Goal: Task Accomplishment & Management: Manage account settings

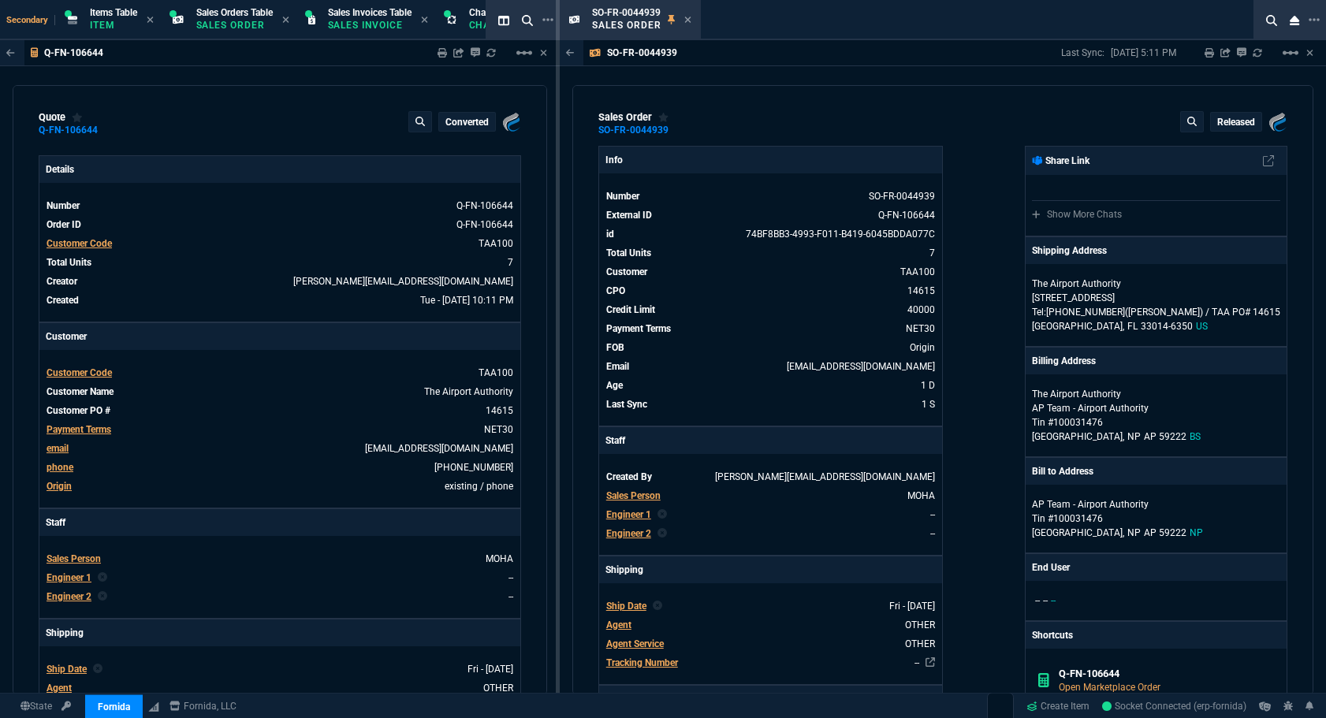
select select "4: SHAD"
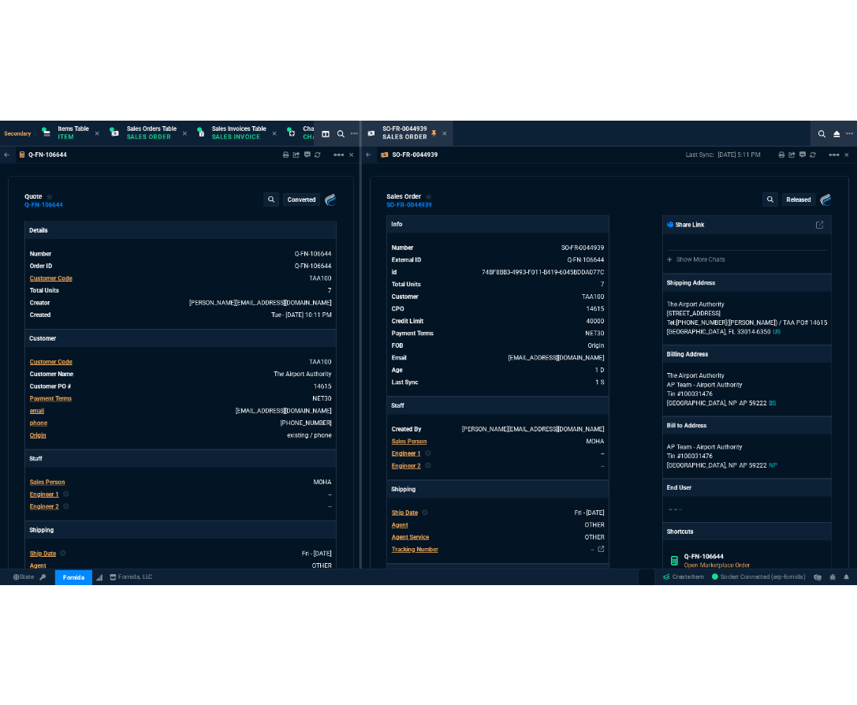
scroll to position [769, 0]
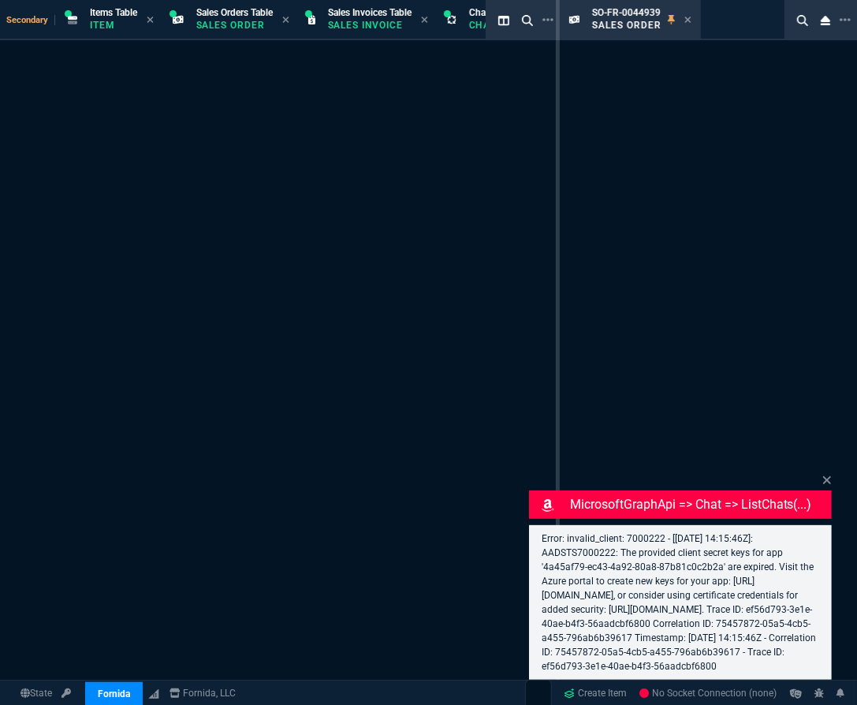
select select "4: SHAD"
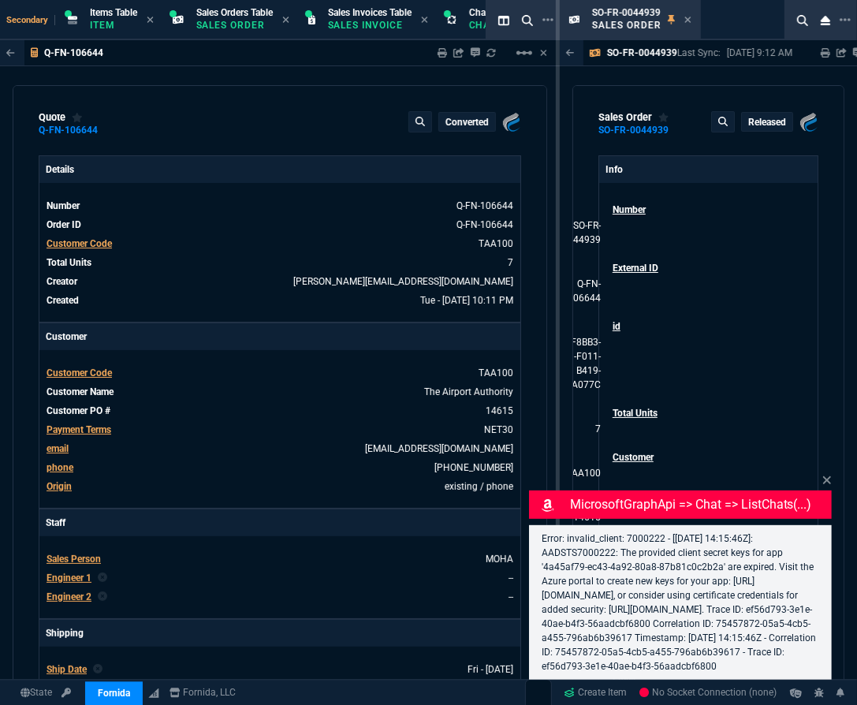
type input "12"
type input "305"
type input "15"
type input "83"
type input "31"
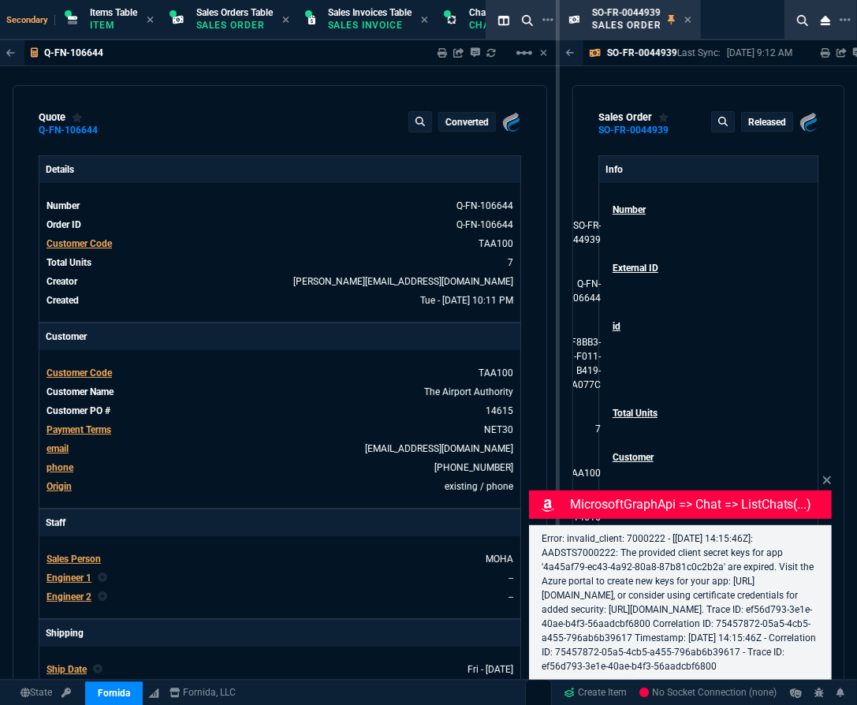
type input "31"
type input "38"
type input "13"
type input "12"
type input "305"
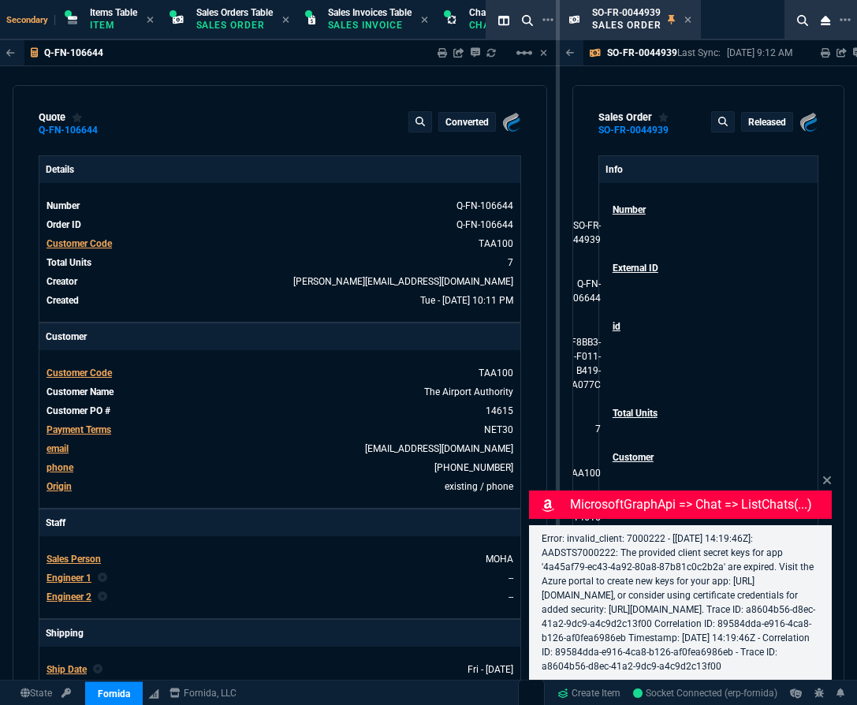
type input "15"
type input "83"
type input "31"
select select "4: SHAD"
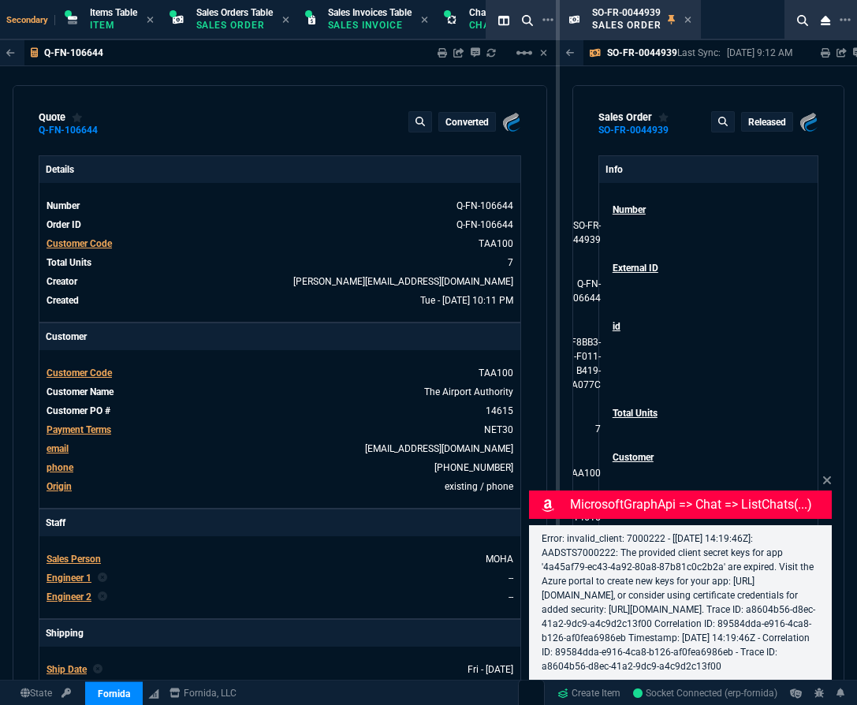
type input "38"
type input "13"
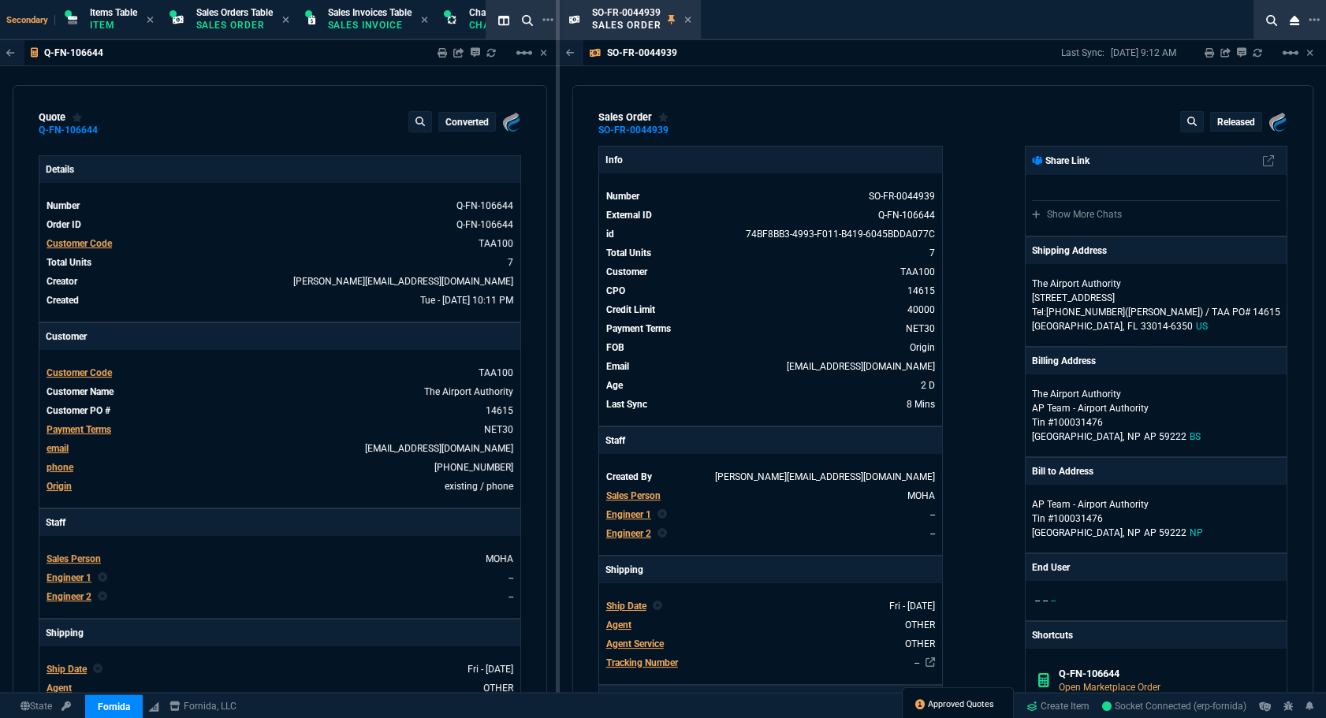
click at [856, 704] on span "Approved Quotes" at bounding box center [961, 704] width 66 height 13
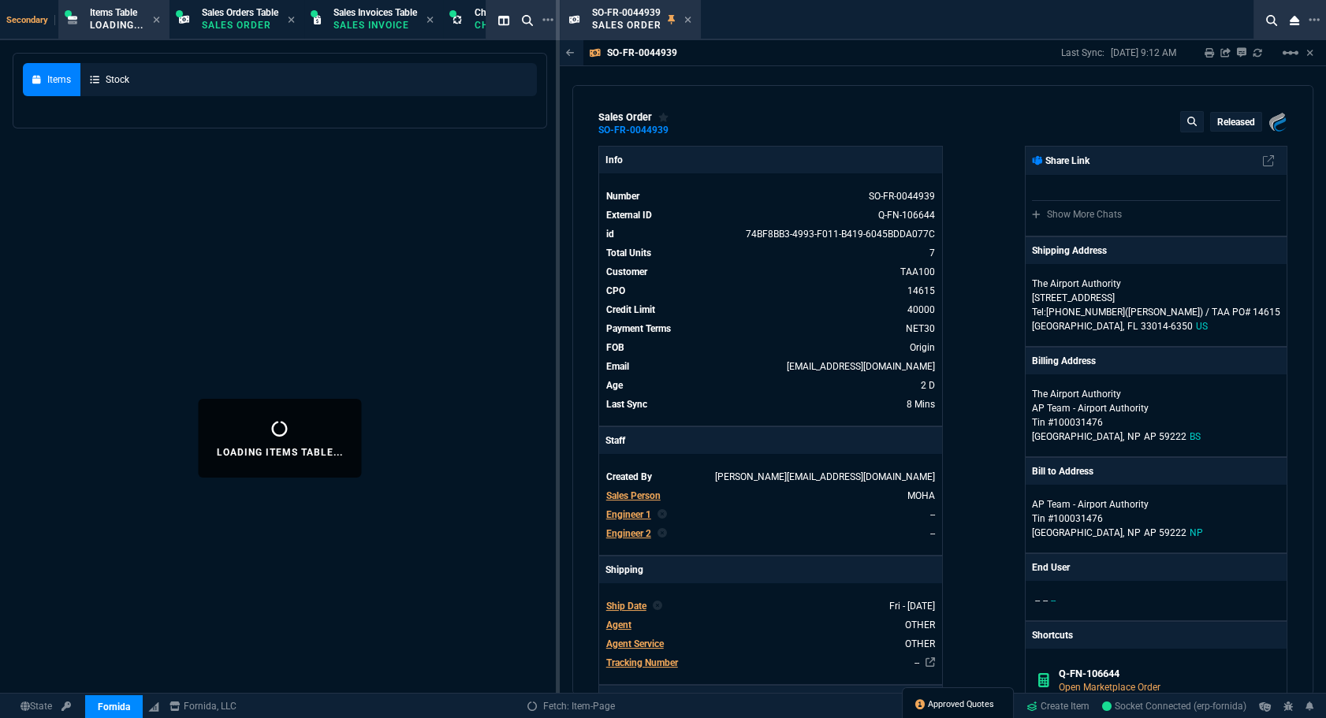
click at [856, 704] on span "Approved Quotes" at bounding box center [961, 704] width 66 height 13
select select
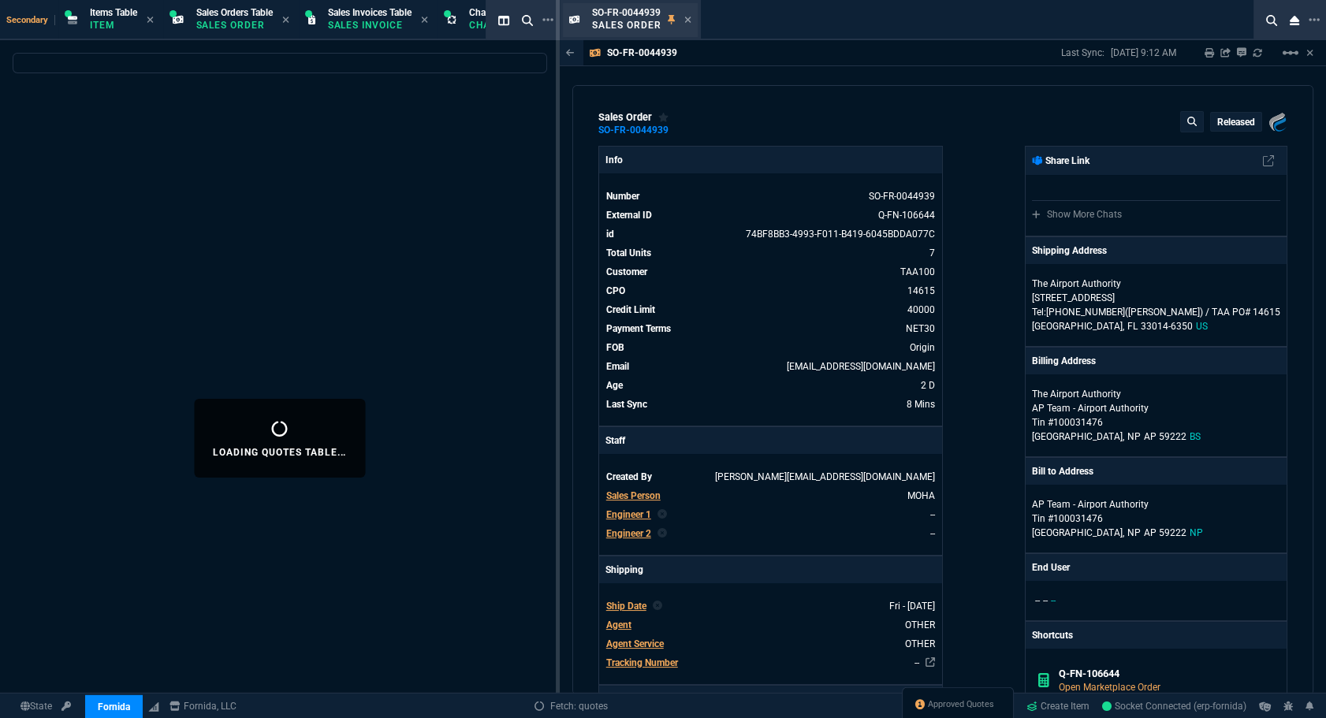
select select
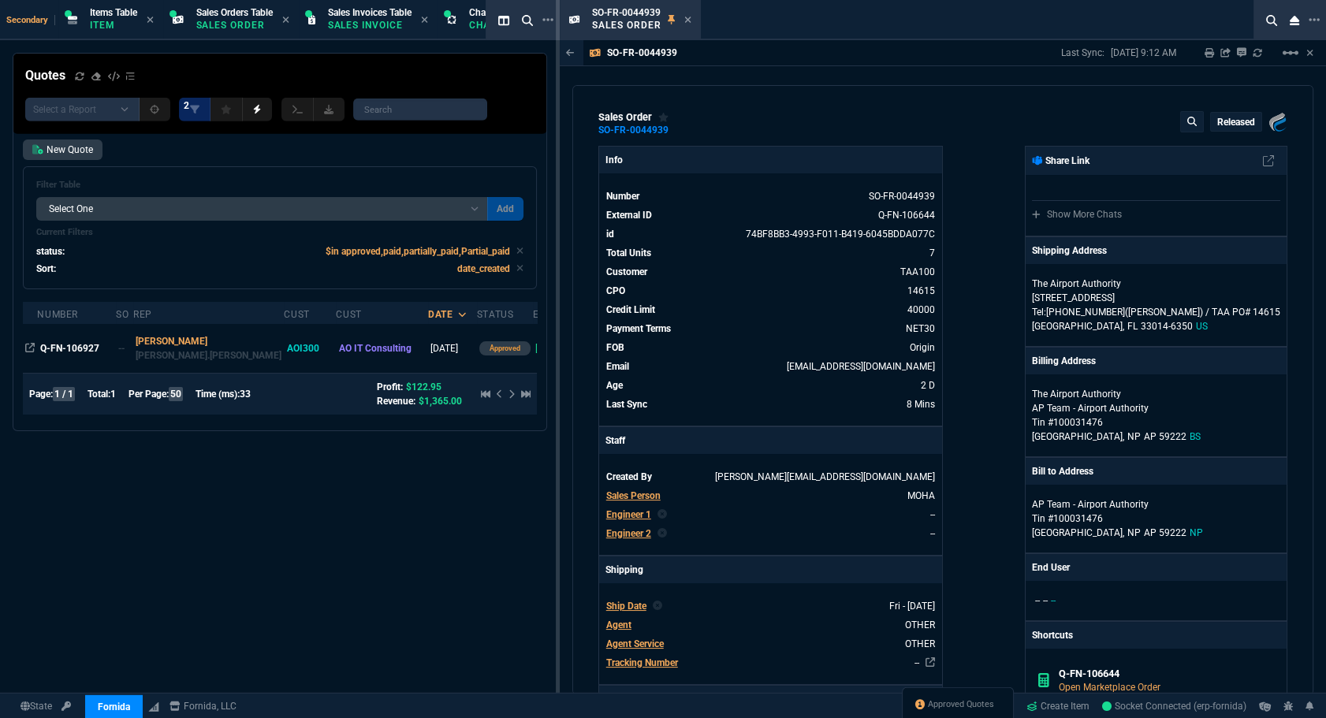
click at [688, 20] on icon at bounding box center [688, 20] width 6 height 6
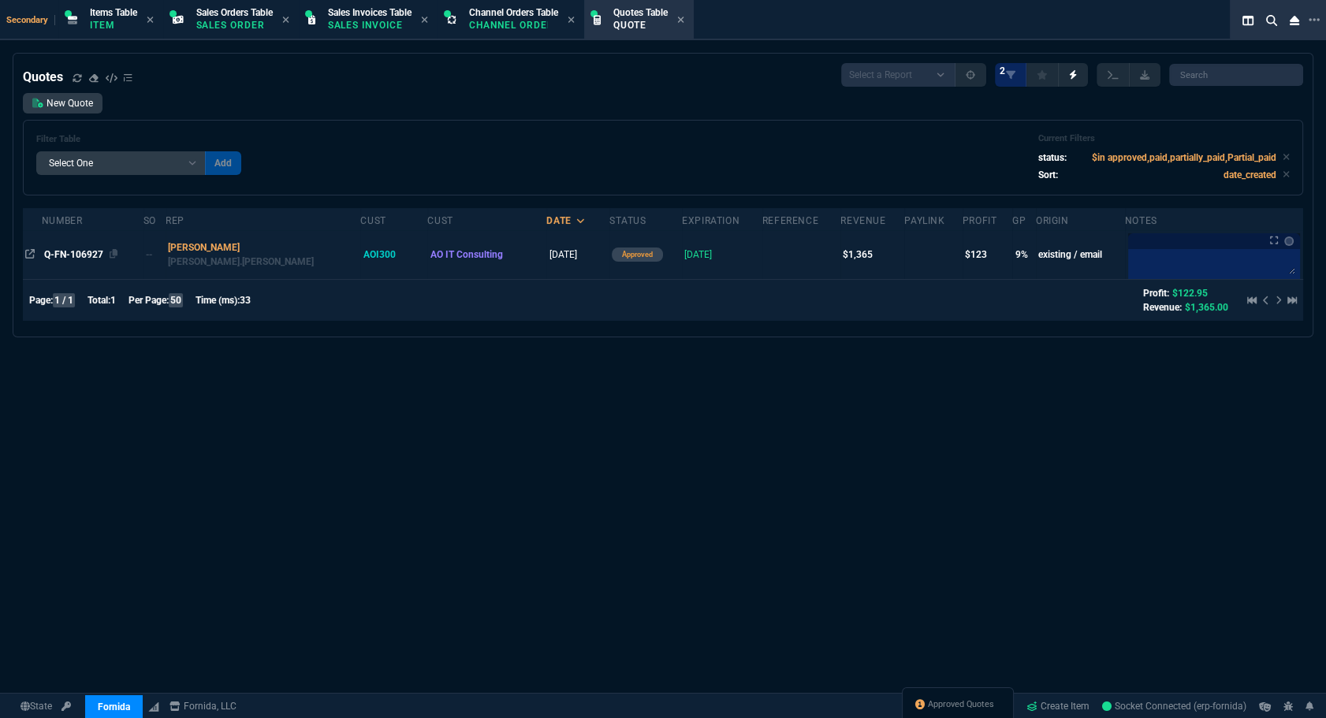
click at [58, 260] on span "Q-FN-106927" at bounding box center [73, 254] width 59 height 11
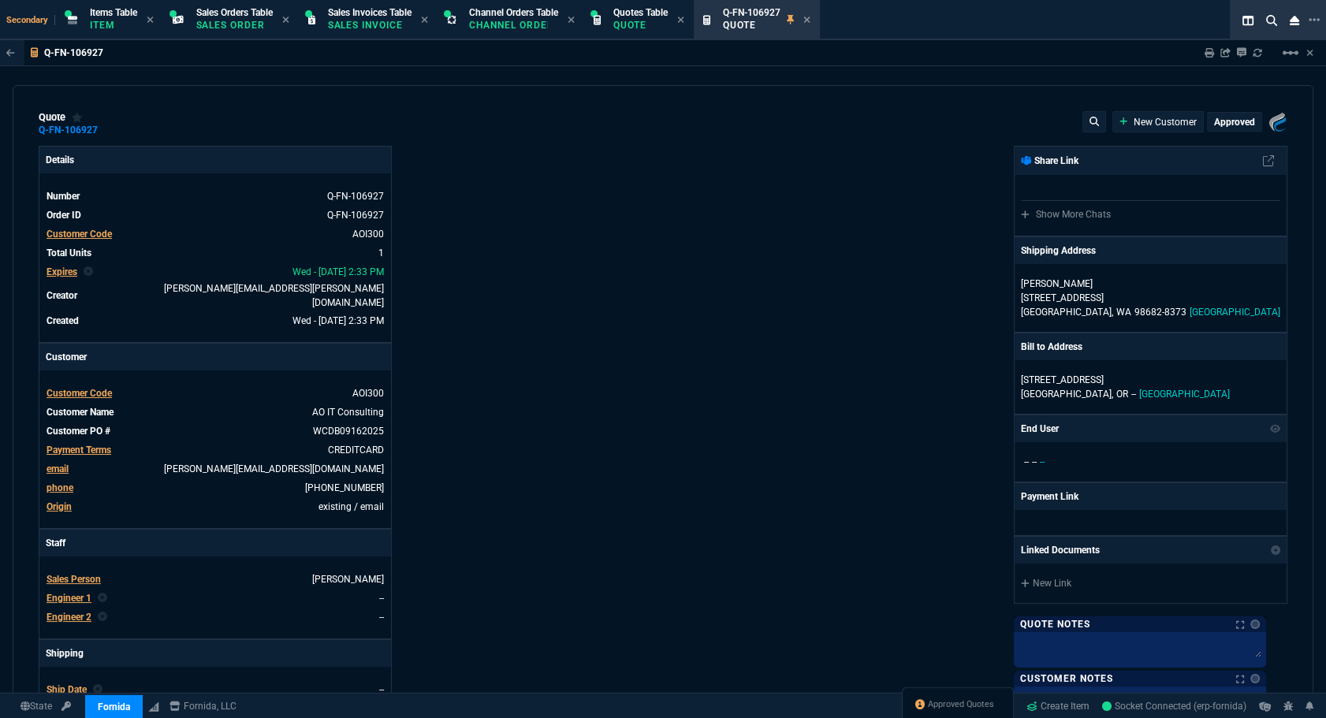
type input "14"
type input "188"
type input "1908.52"
type input "28"
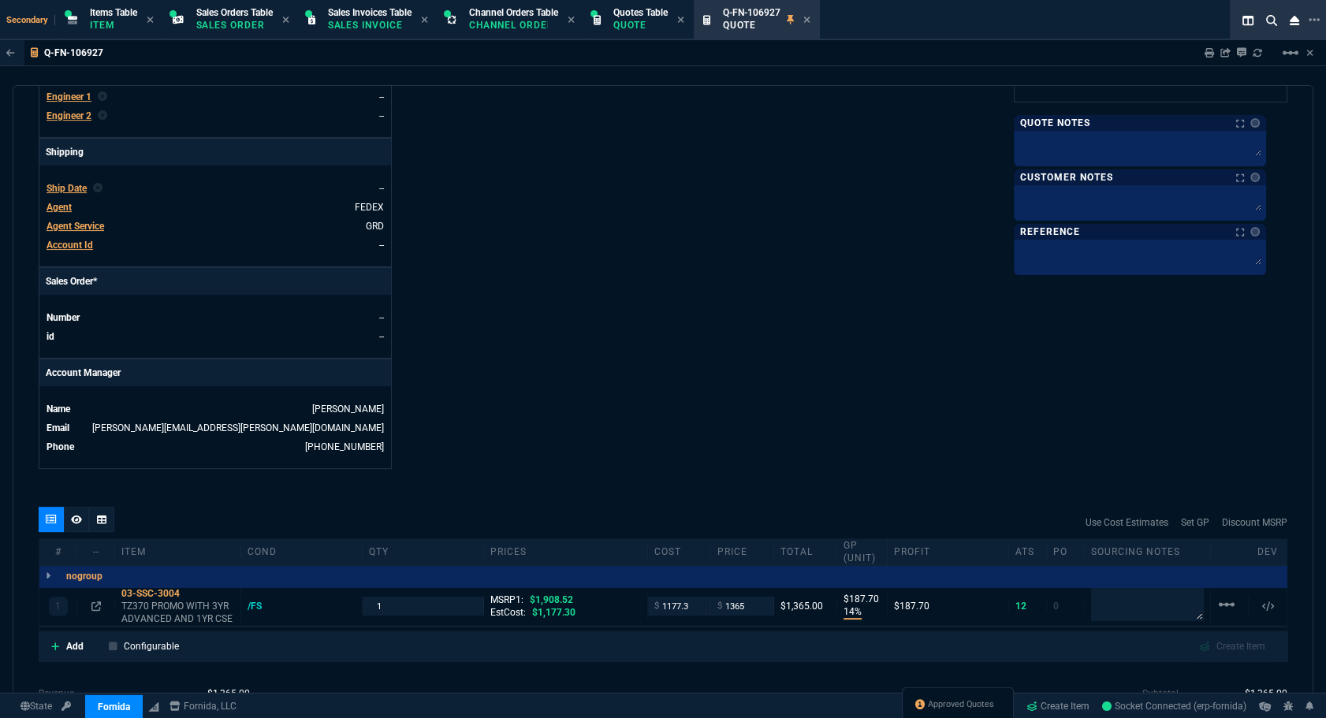
scroll to position [659, 0]
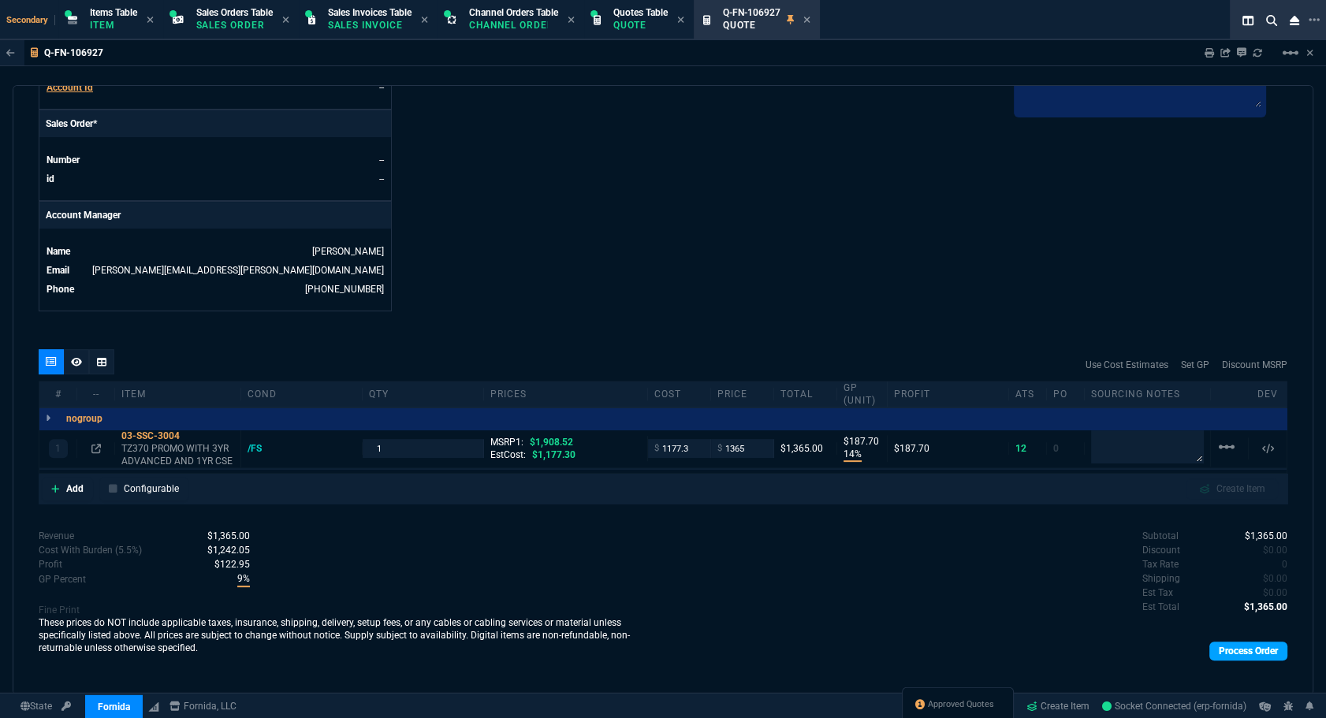
click at [856, 641] on link "Process Order" at bounding box center [1248, 650] width 78 height 19
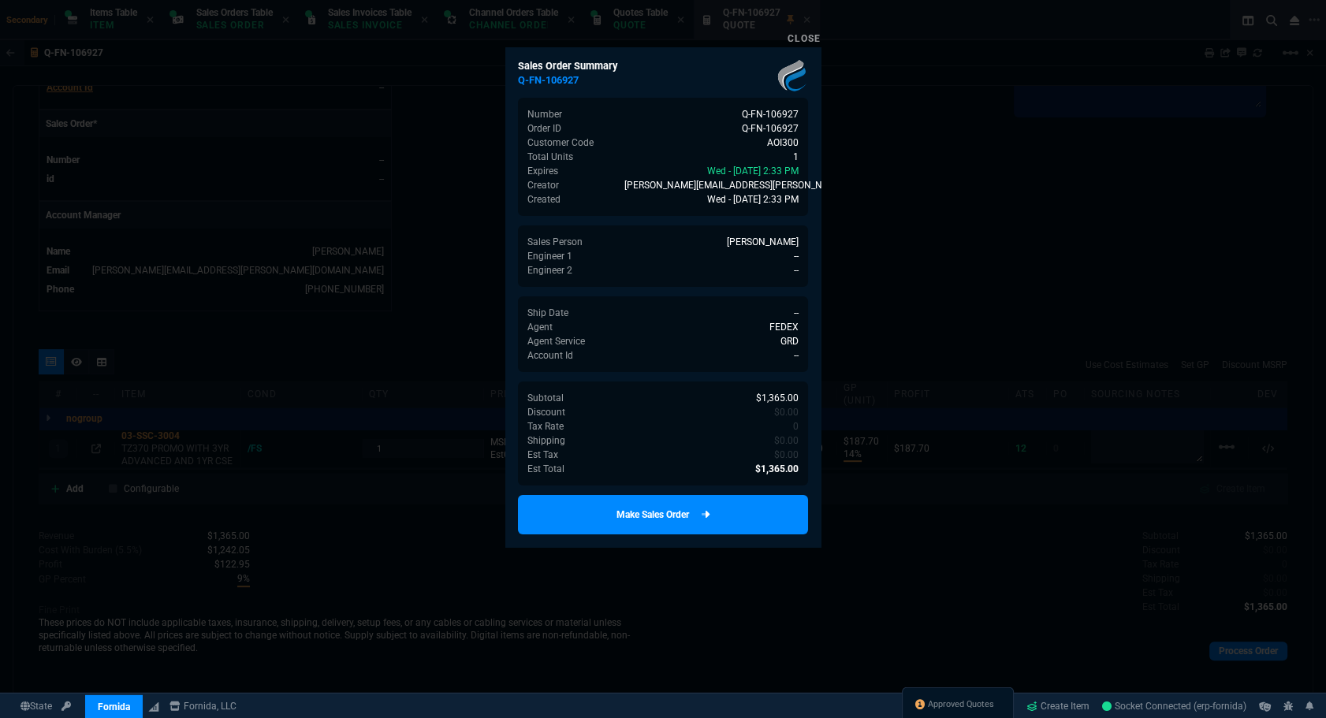
click at [735, 518] on link "Make Sales Order" at bounding box center [663, 514] width 290 height 39
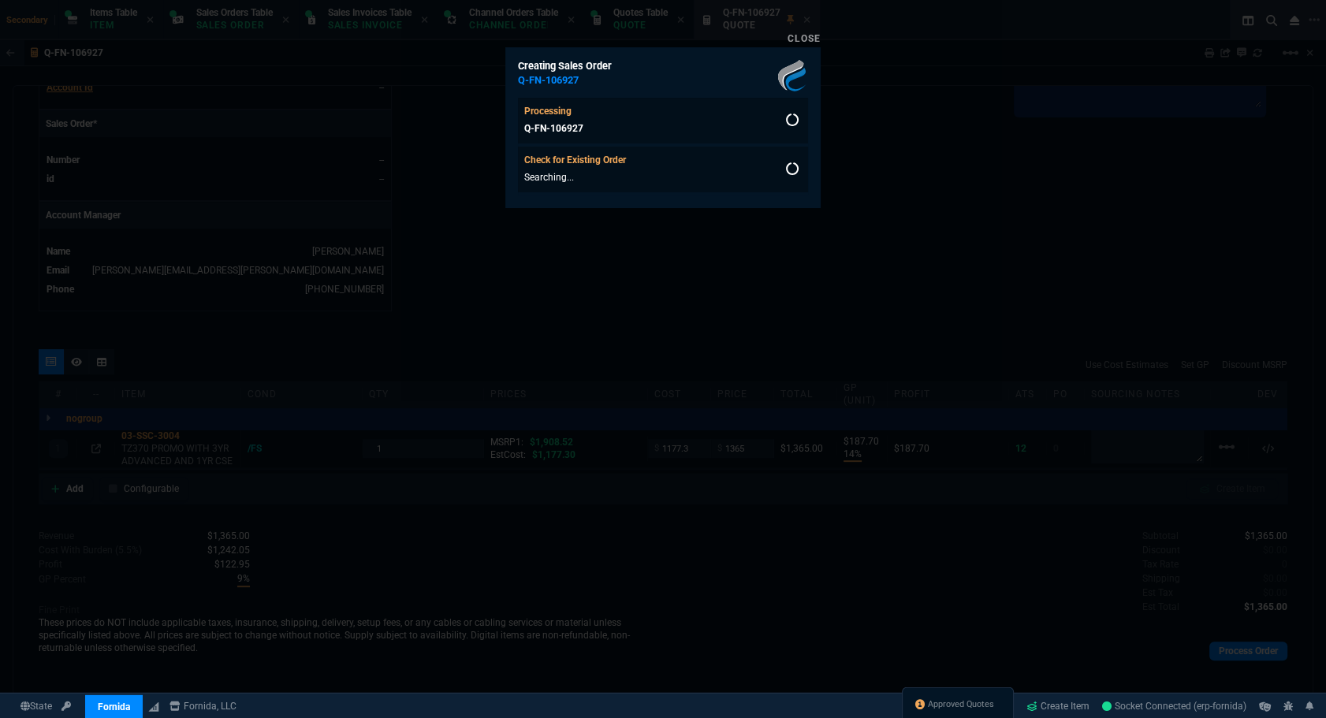
click at [799, 47] on div "Creating Sales Order Q-FN-106927 Processing Q-FN-106927 Check for Existing Orde…" at bounding box center [662, 127] width 315 height 160
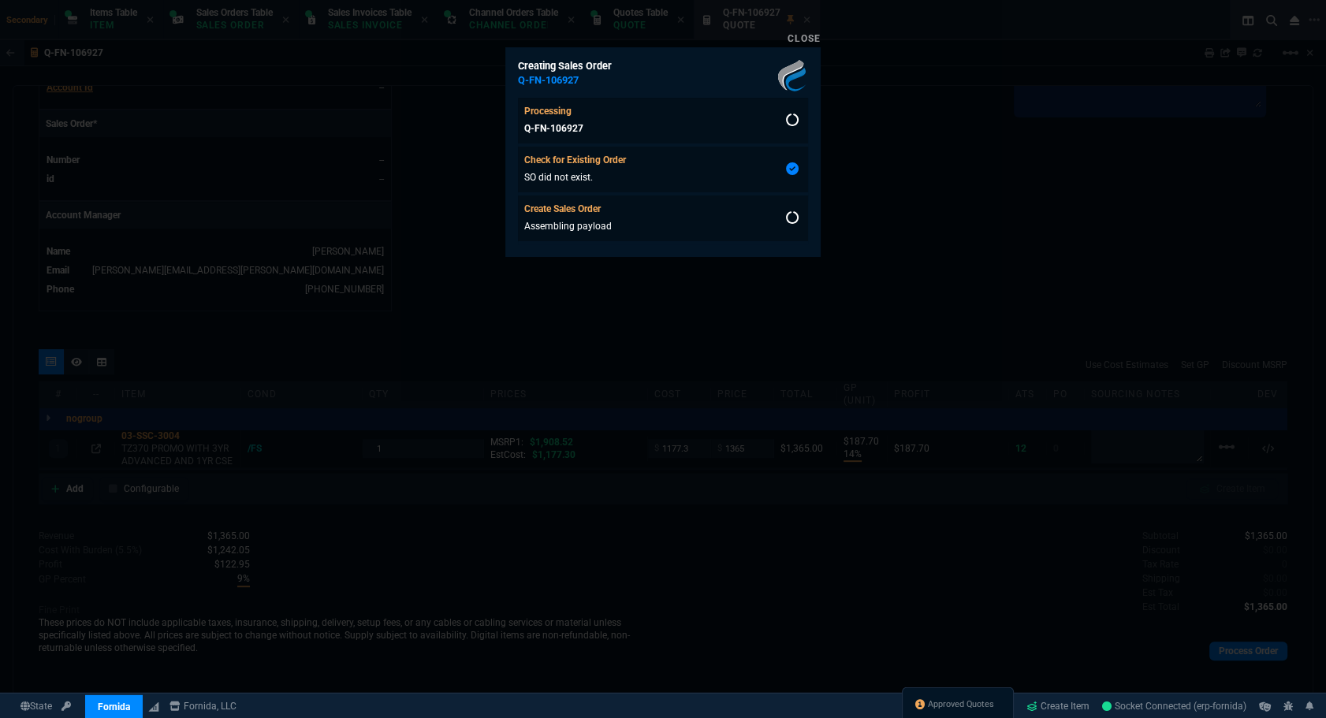
click at [798, 39] on link "Close" at bounding box center [803, 38] width 33 height 11
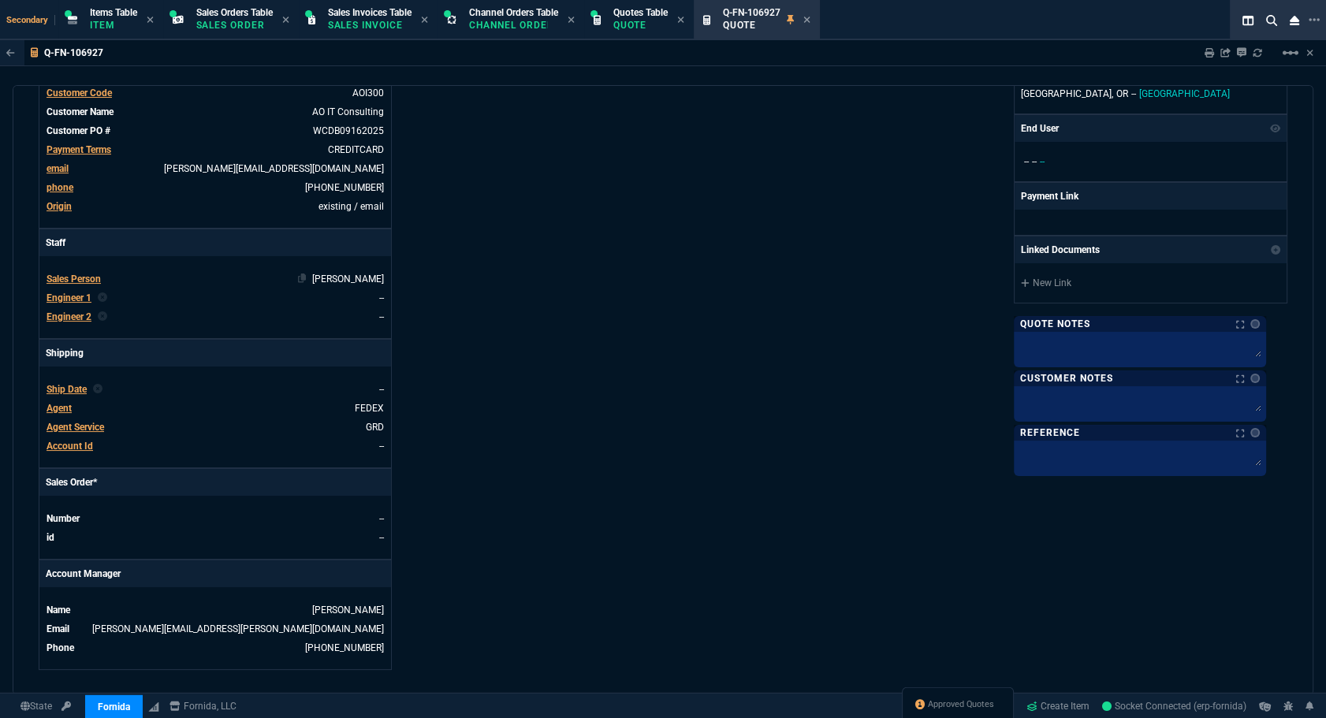
scroll to position [158, 0]
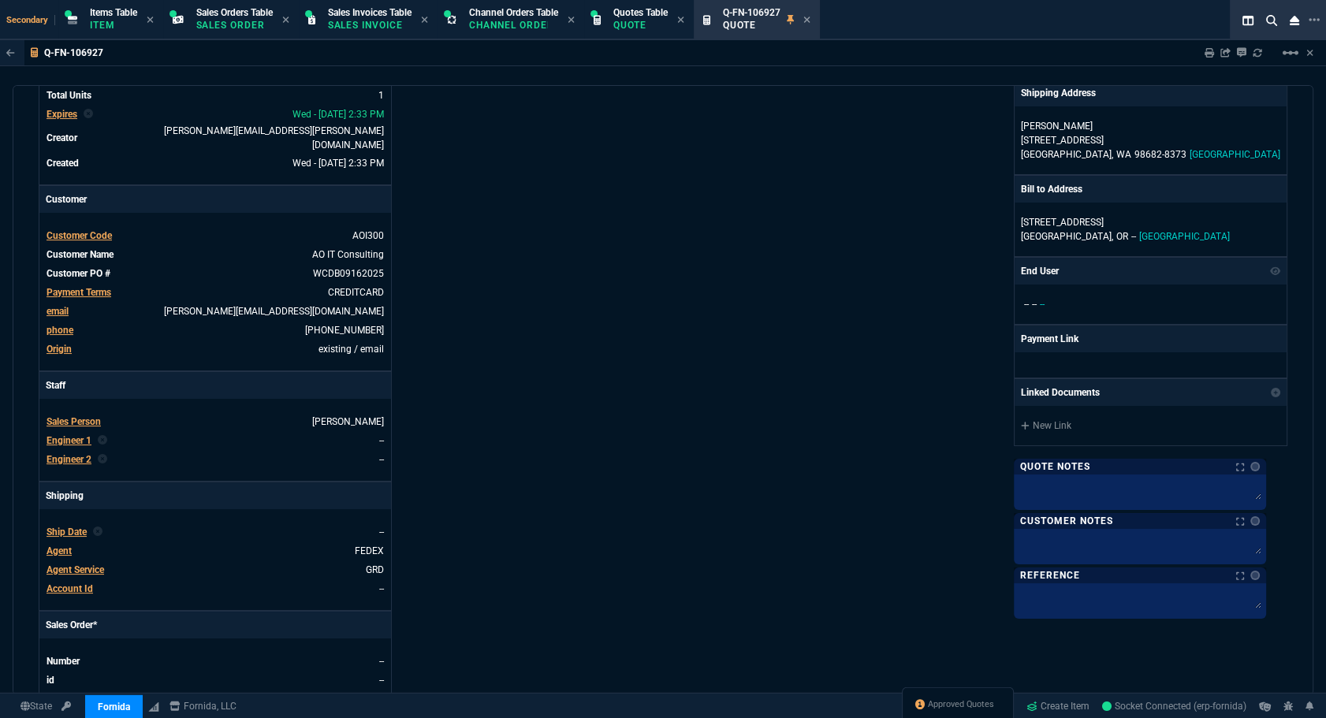
click at [108, 287] on span "Payment Terms" at bounding box center [78, 292] width 65 height 11
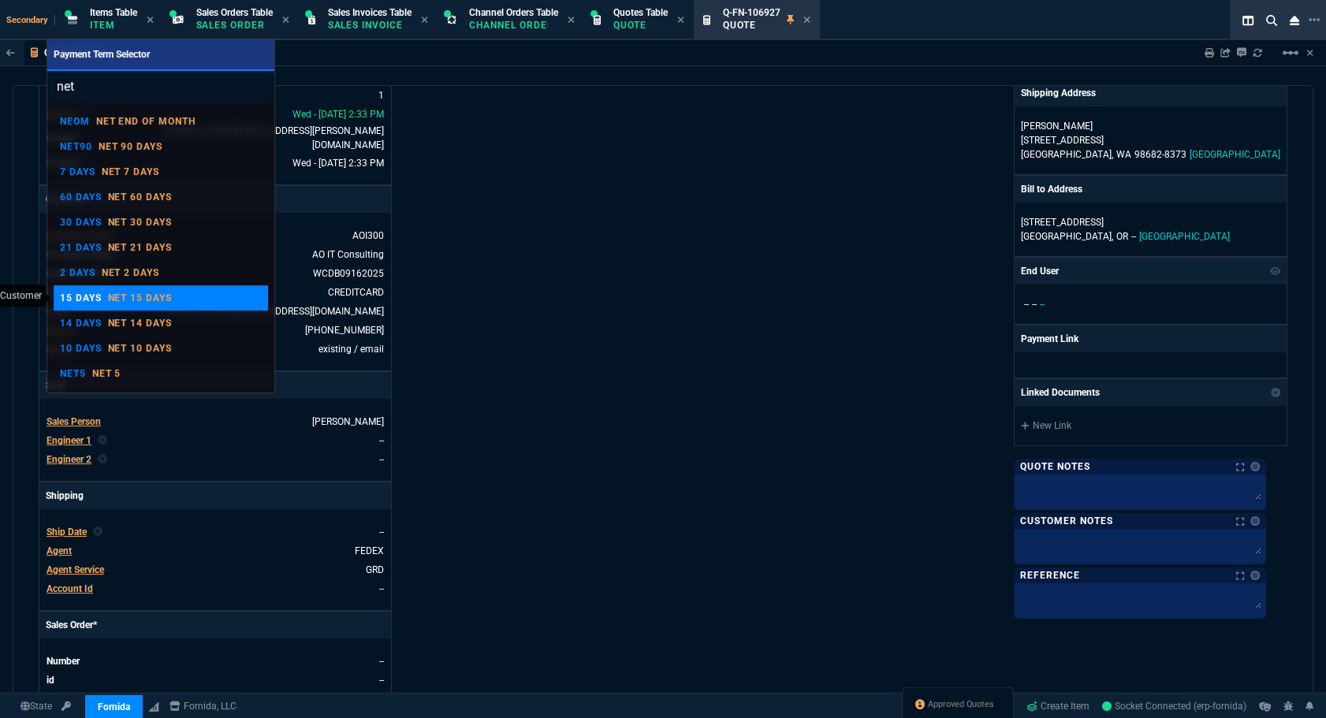
type input "net"
click at [150, 294] on p "Net 15 days" at bounding box center [140, 298] width 65 height 13
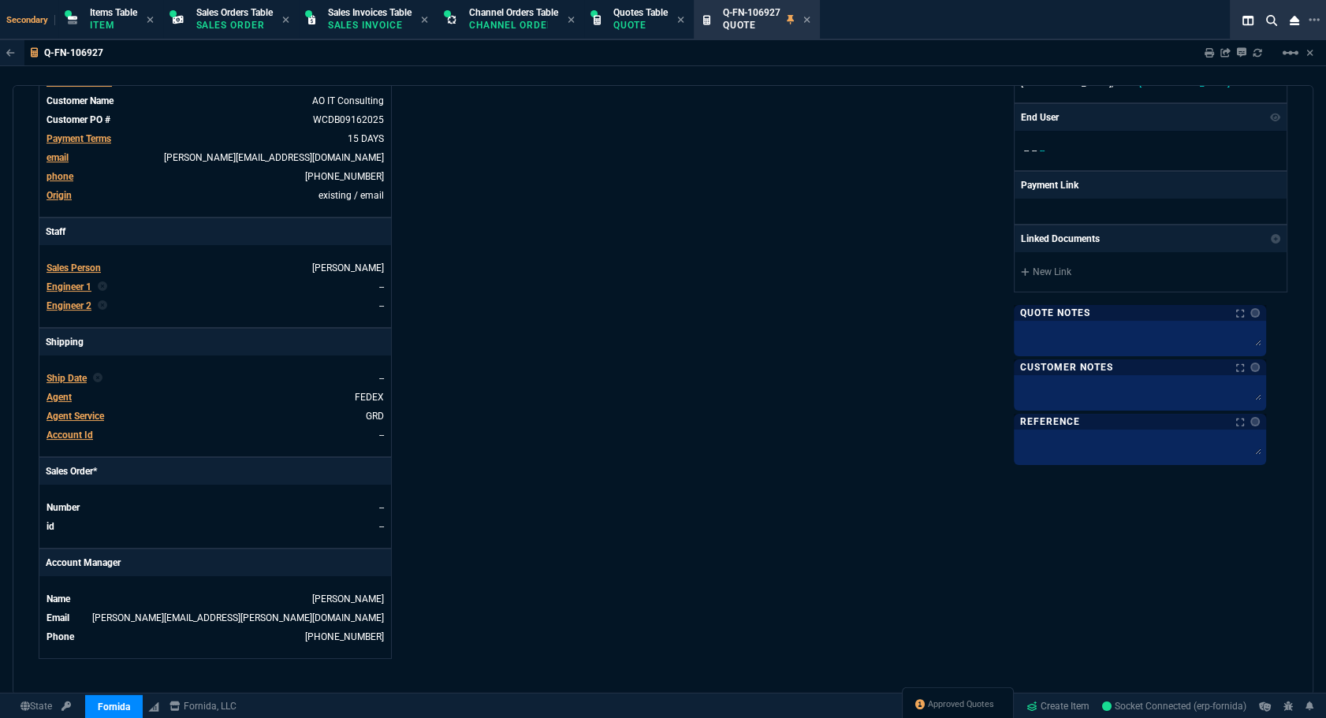
scroll to position [659, 0]
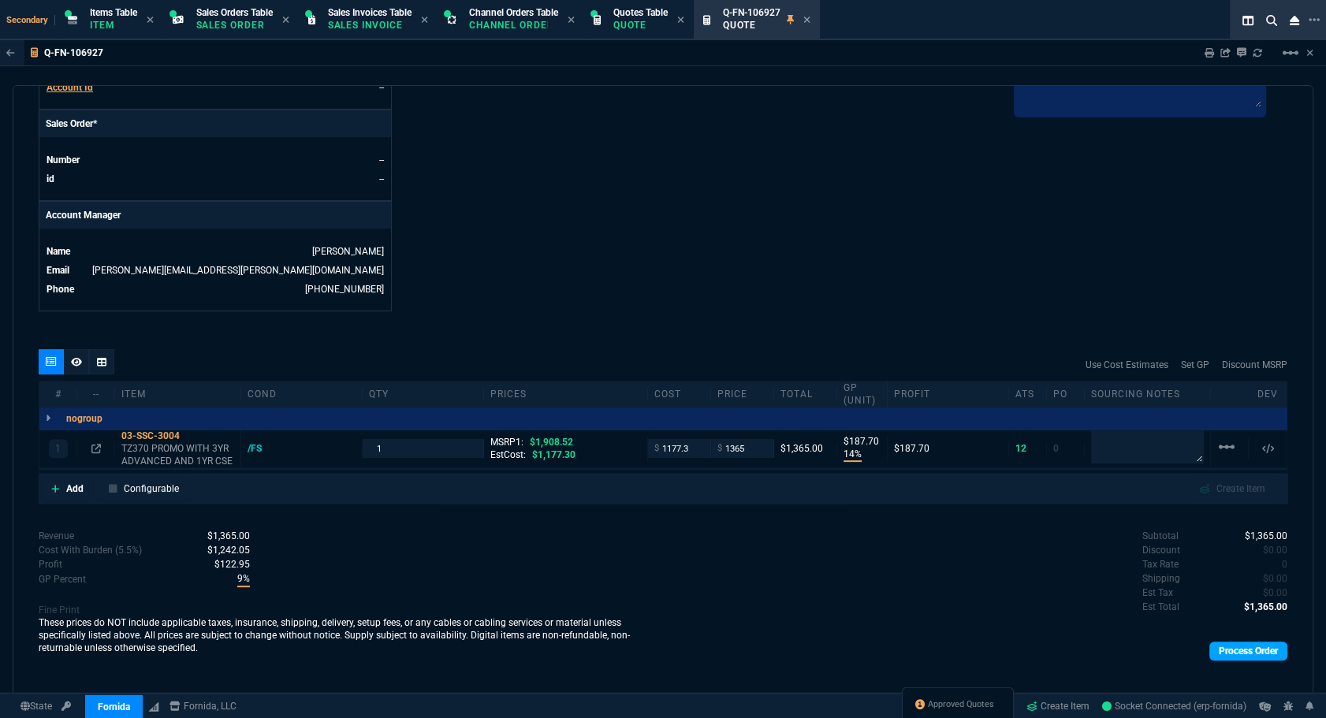
click at [856, 645] on link "Process Order" at bounding box center [1248, 650] width 78 height 19
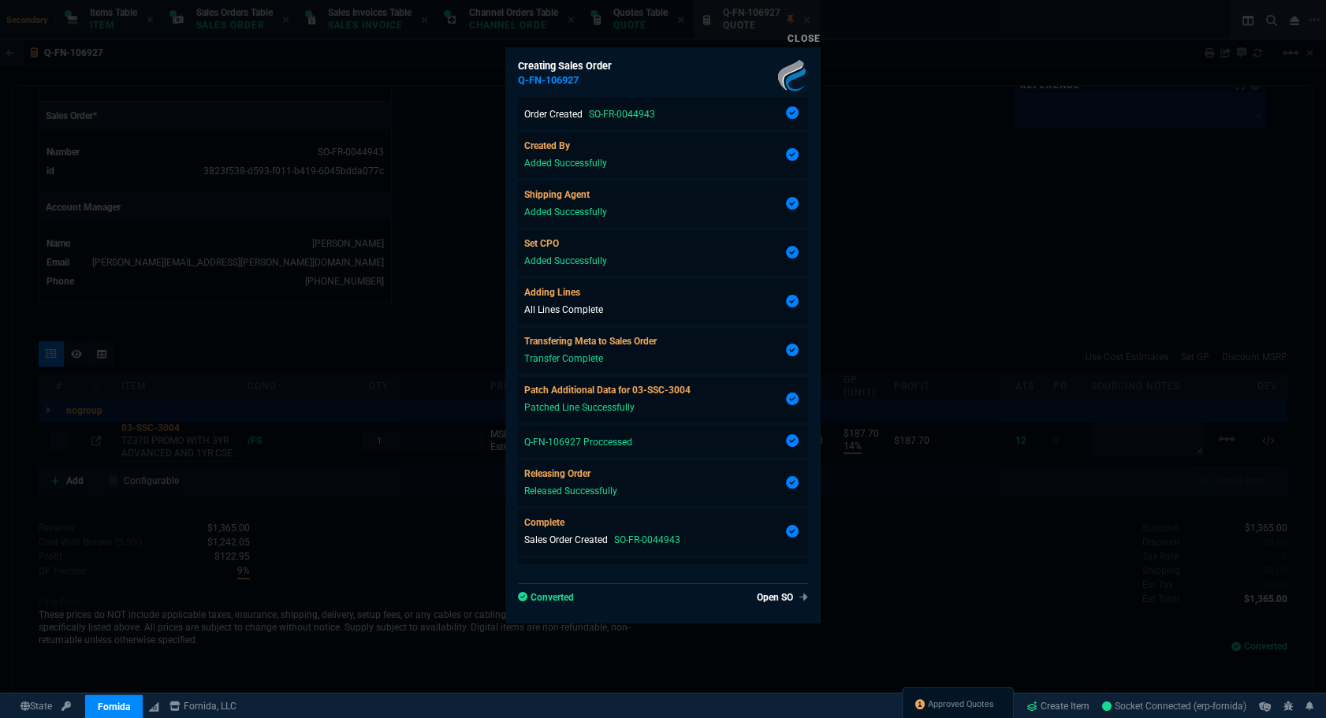
type input "14"
type input "188"
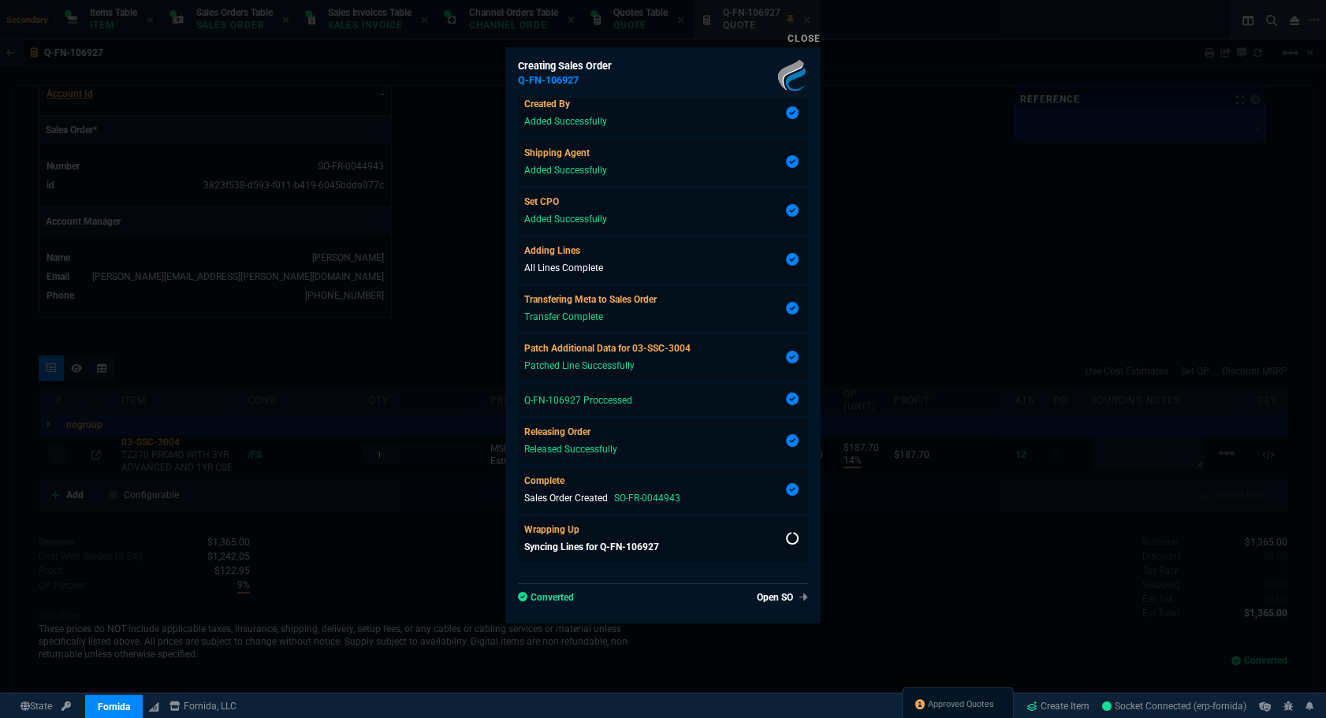
type input "28"
click at [772, 593] on link "Open SO" at bounding box center [779, 597] width 58 height 14
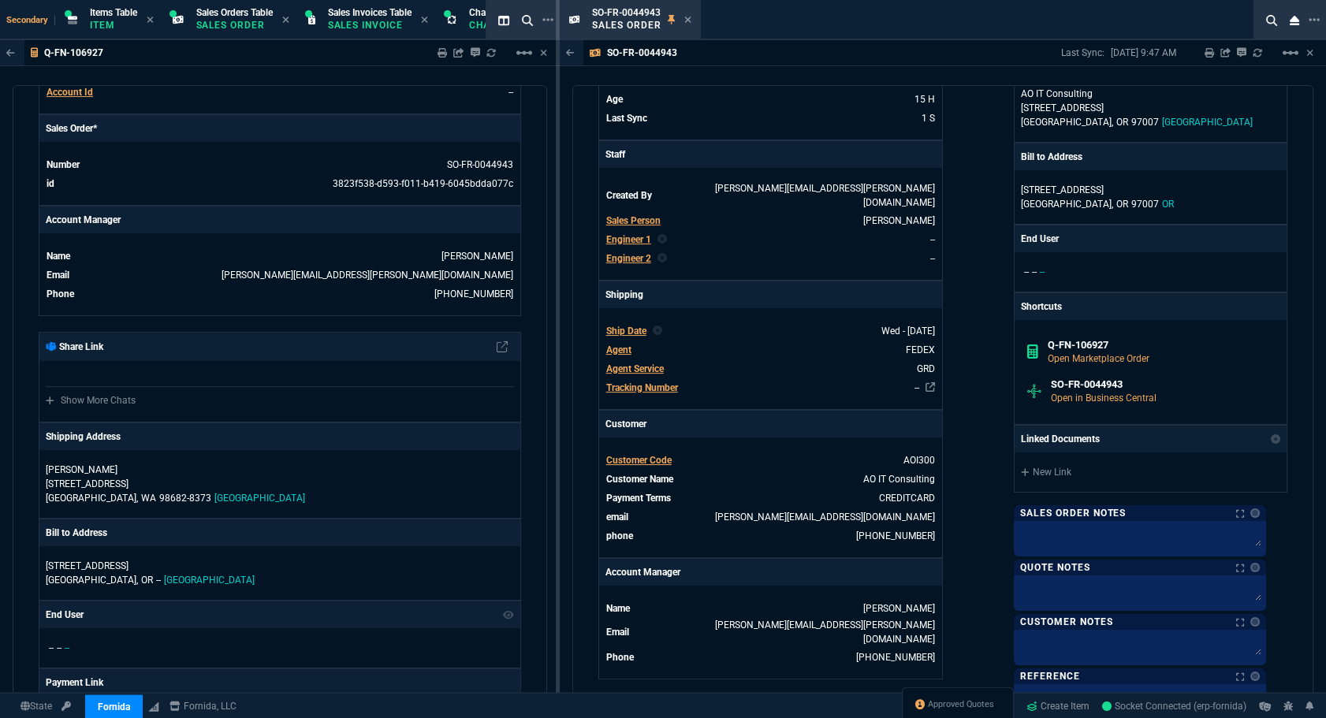
scroll to position [429, 0]
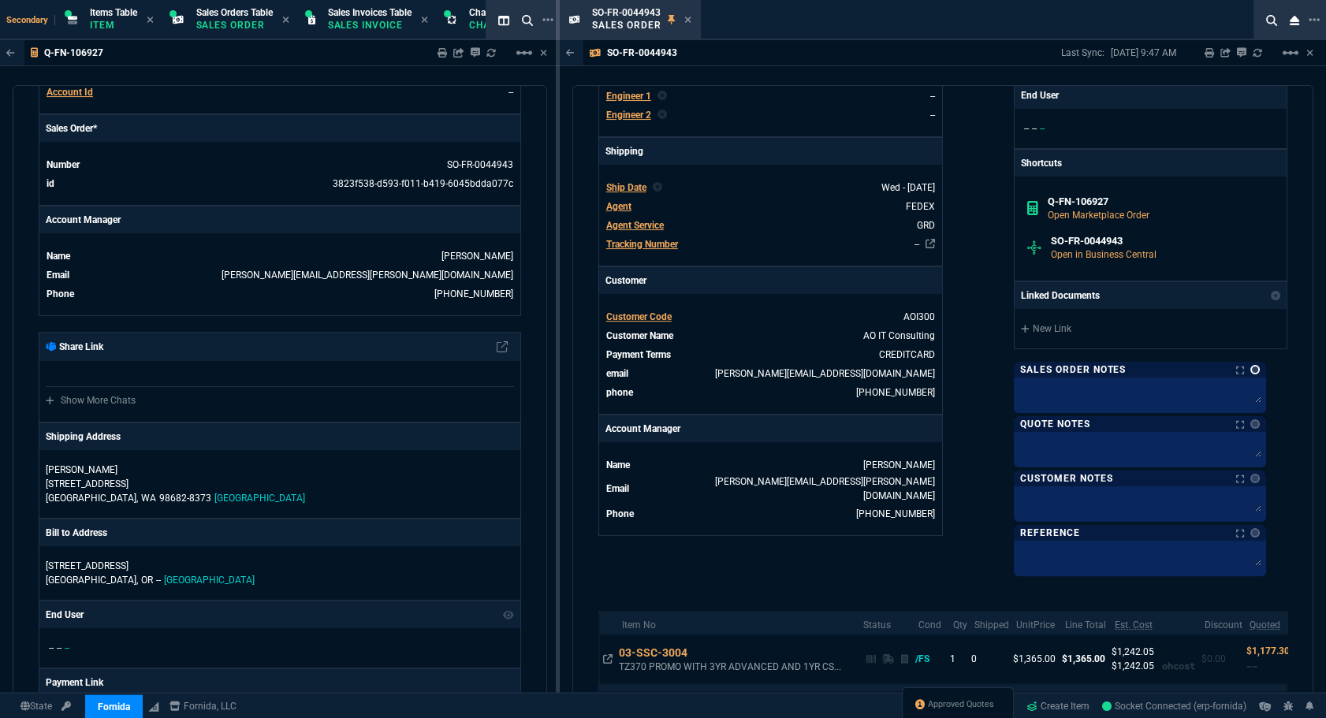
click at [856, 366] on link at bounding box center [1254, 369] width 9 height 9
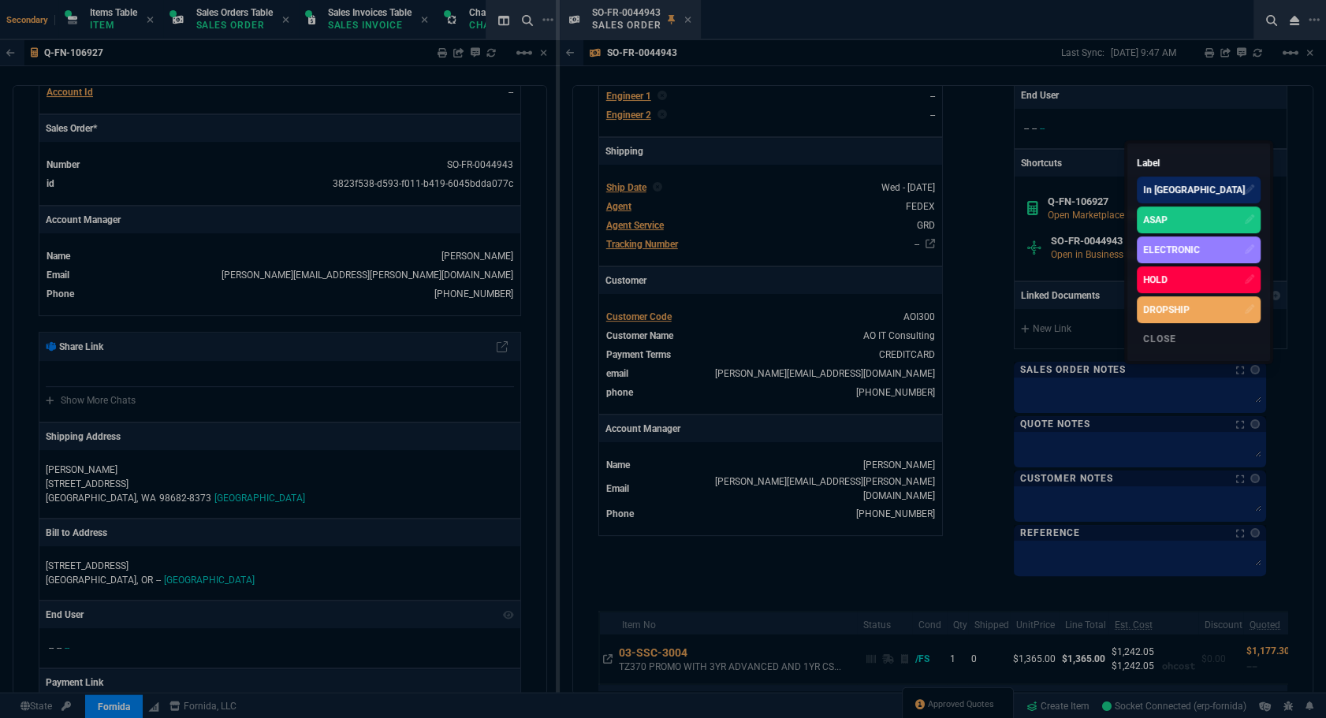
click at [856, 213] on div "ASAP" at bounding box center [1155, 220] width 24 height 14
click at [856, 296] on div at bounding box center [663, 359] width 1326 height 718
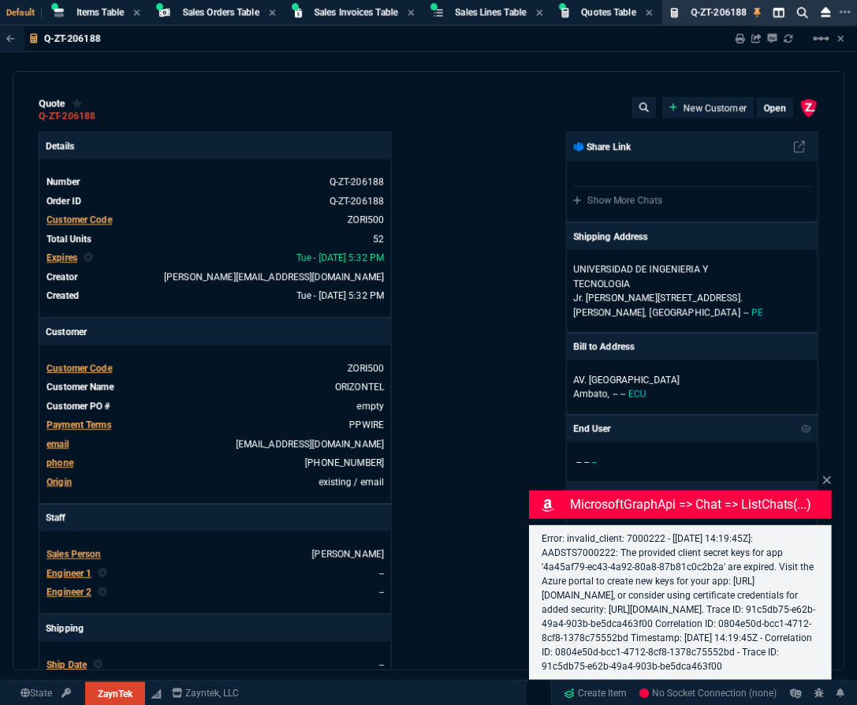
select select "4: SHAD"
click at [820, 471] on div "MicrosoftGraphApi => chat => listChats(...) Error: invalid_client: 7000222 - [[…" at bounding box center [680, 575] width 303 height 208
type input "4"
type input "95"
type input "47"
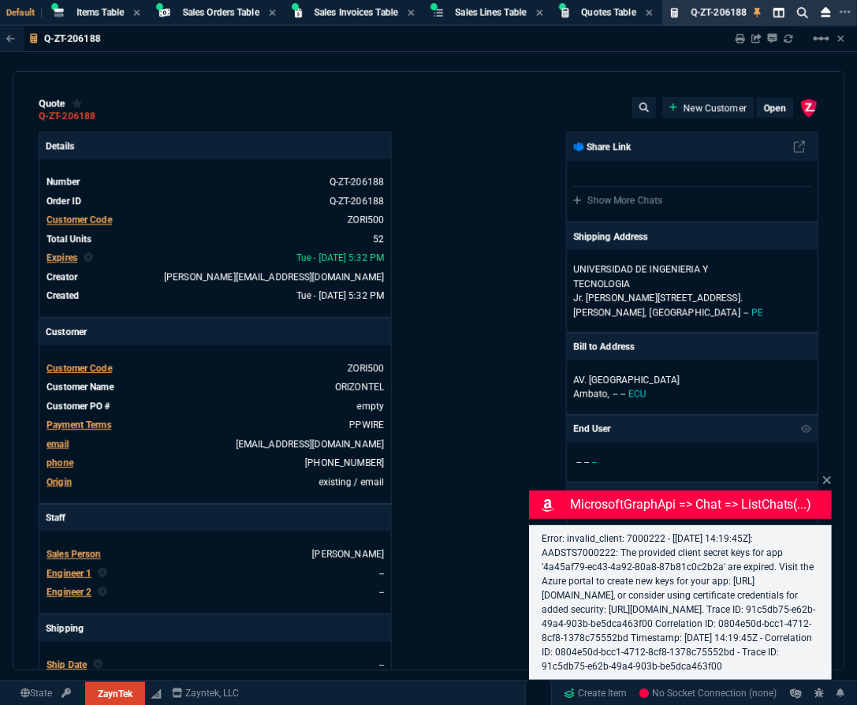
type input "3295"
type input "2"
type input "10"
type input "60"
type input "48"
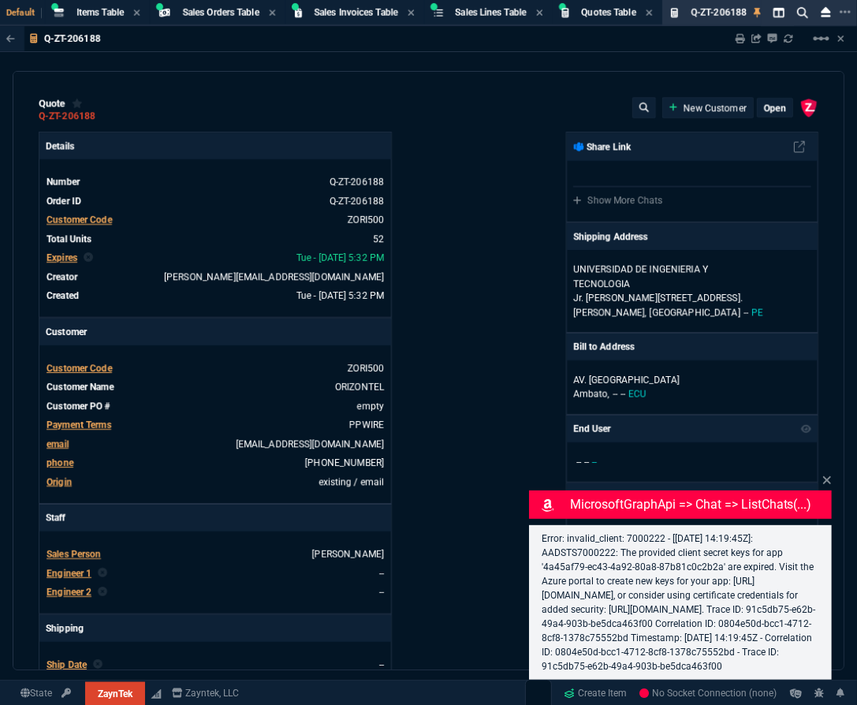
type input "415"
type input "32"
type input "95"
type input "29"
type input "200"
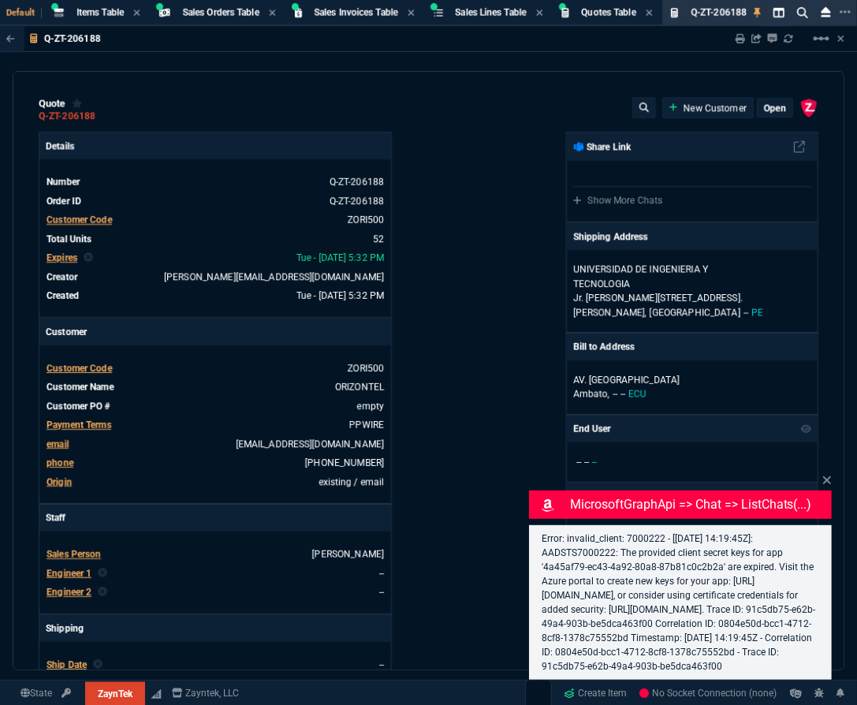
type input "91"
type input "100"
type input "67"
type input "20"
type input "76"
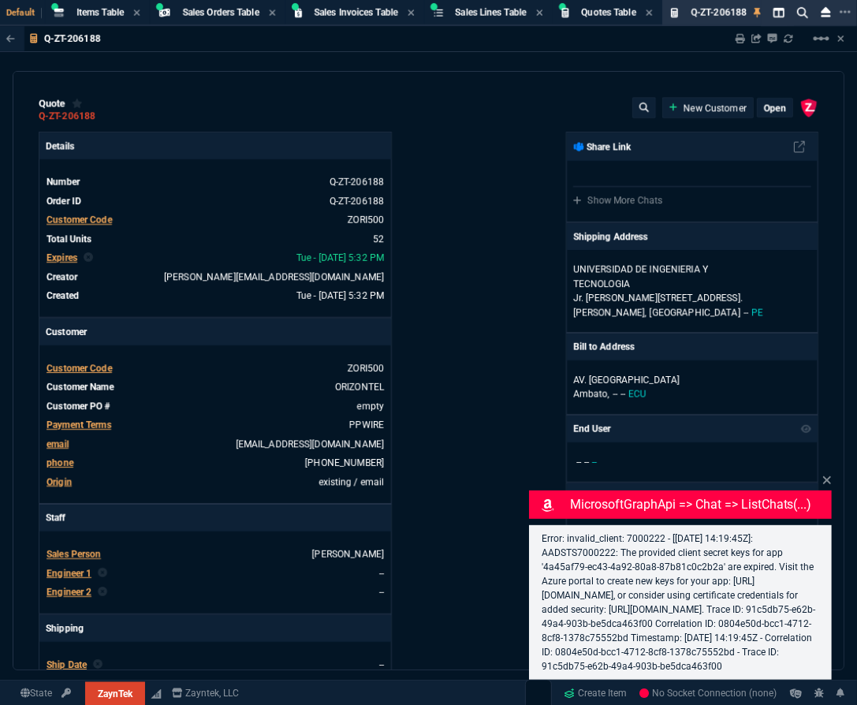
type input "980"
type input "71"
type input "160"
type input "9"
type input "14"
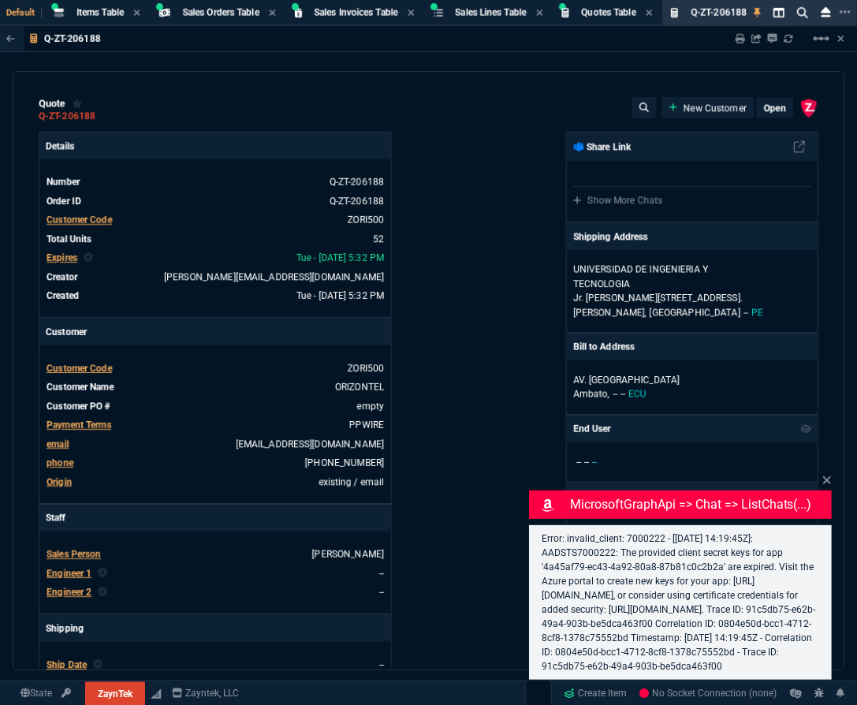
type input "19"
type input "55"
type input "20"
type input "15"
type input "22"
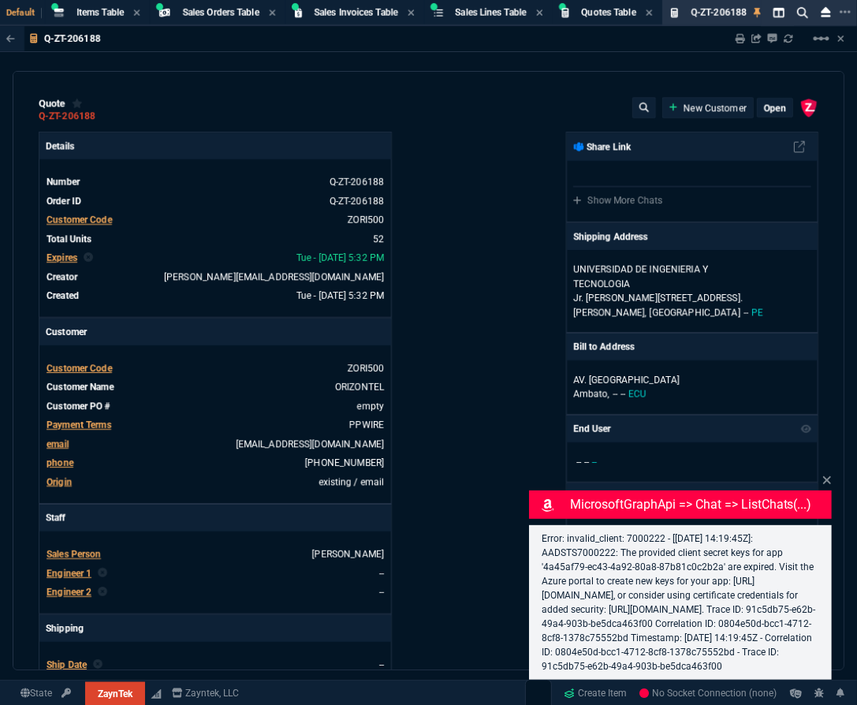
type input "243"
type input "11"
type input "10"
type input "43"
type input "75"
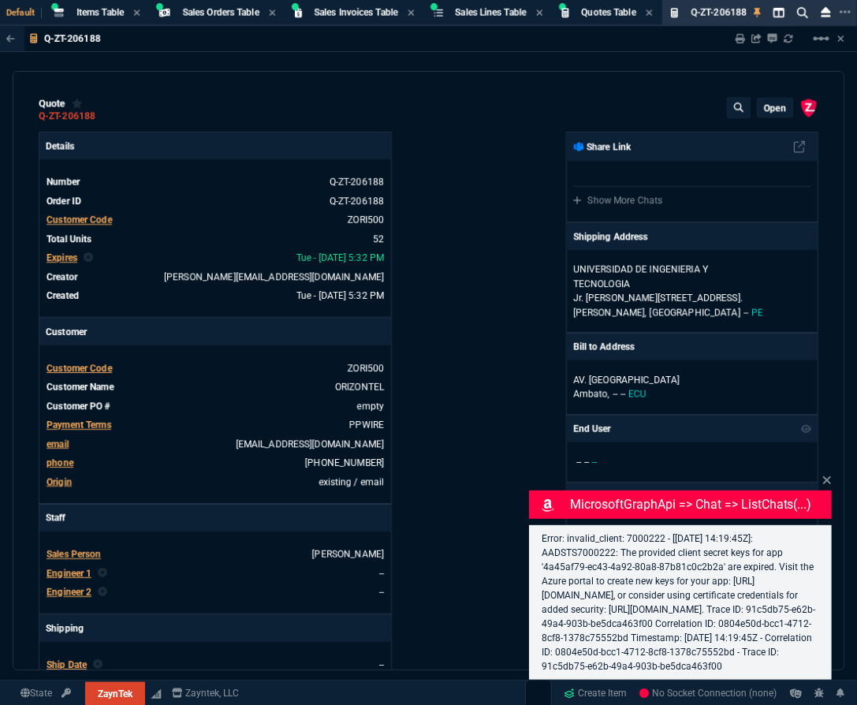
type input "6569.06"
type input "233"
type input "972"
type input "4960"
type input "629"
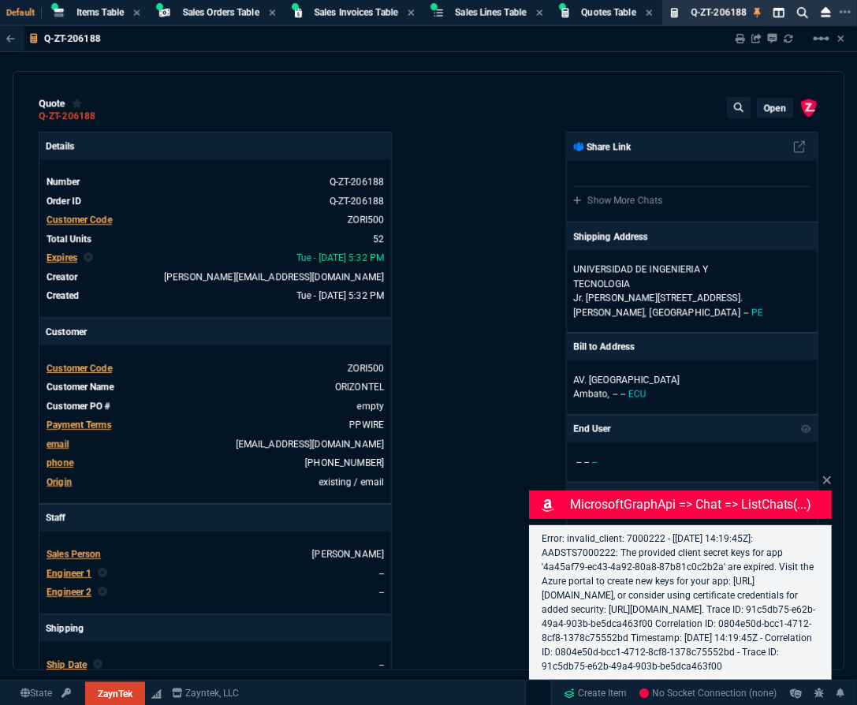
type input "2619"
type input "202"
type input "38"
type input "12615.6"
type input "485"
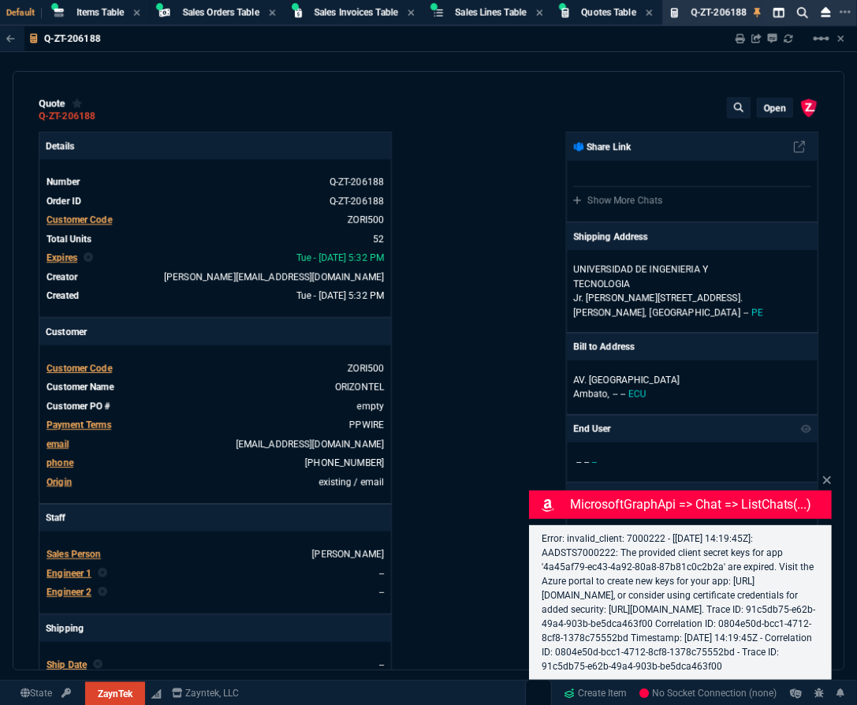
type input "265"
type input "1184"
type input "120"
type input "2392.8"
type input "164"
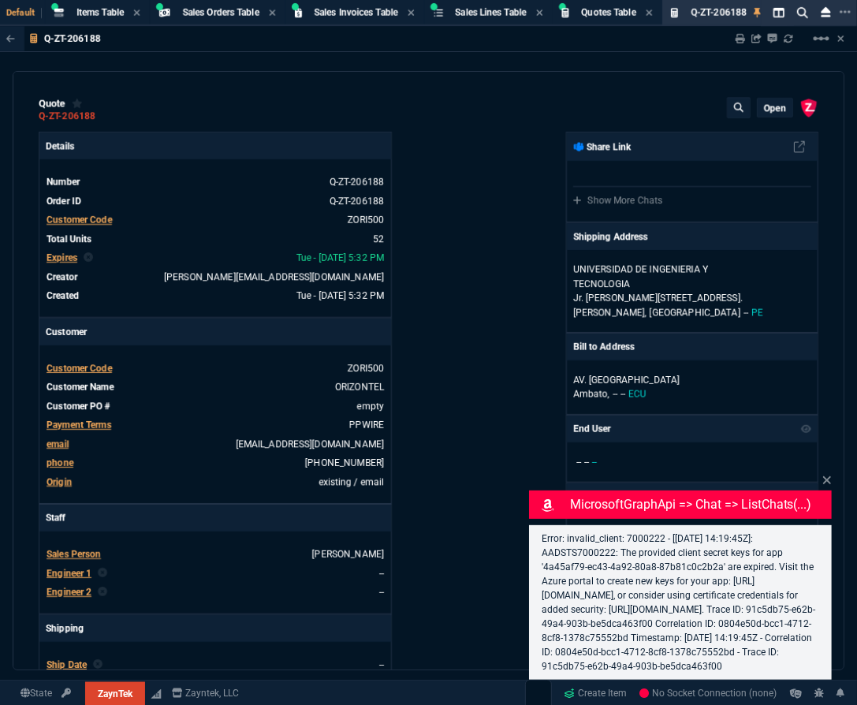
type input "399"
type input "0"
type input "926"
type input "80"
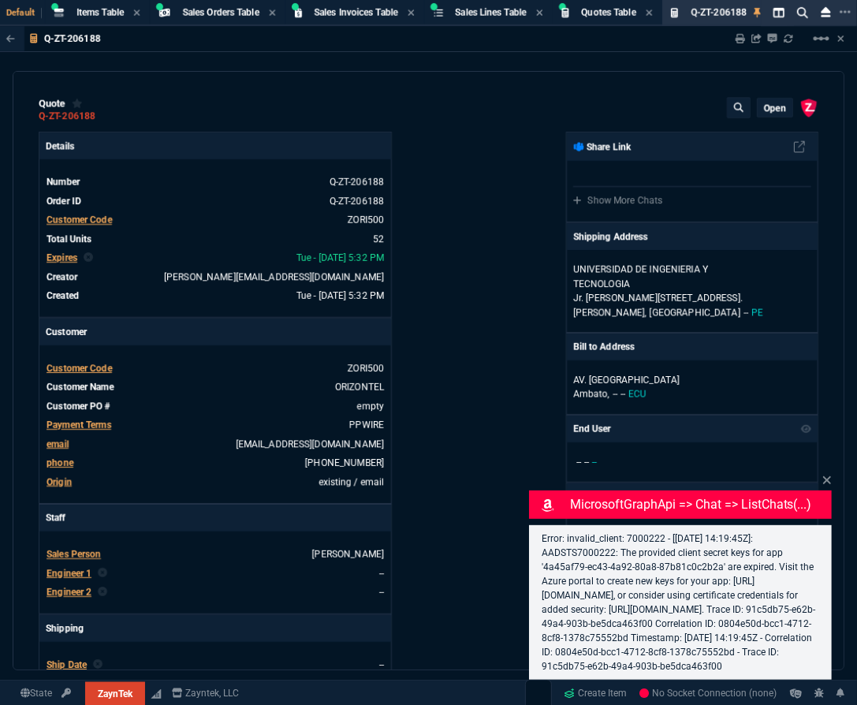
type input "4"
type input "11"
type input "33"
type input "25"
type input "164"
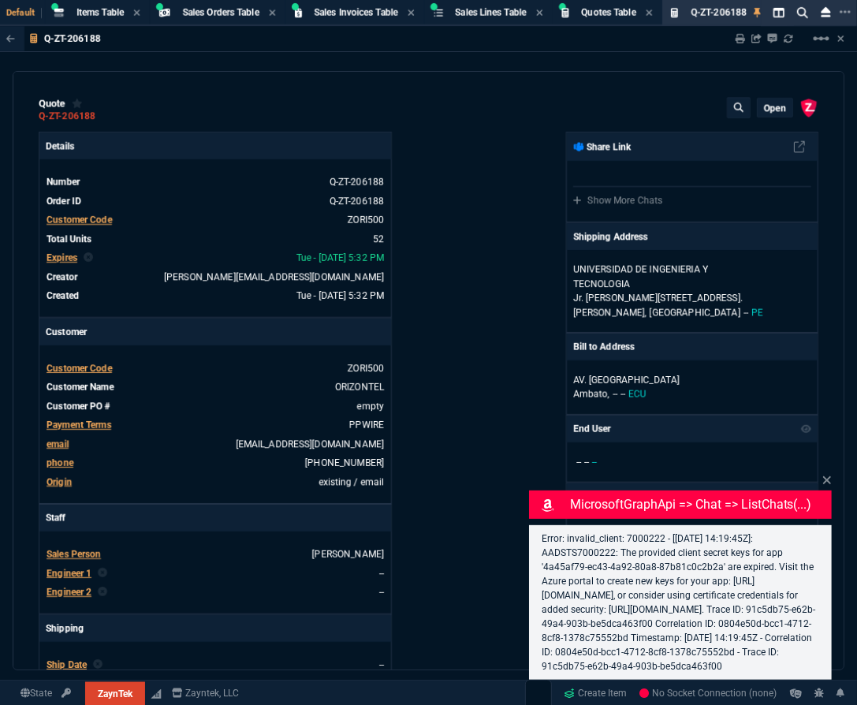
type input "43"
type input "26"
type input "88"
type input "0"
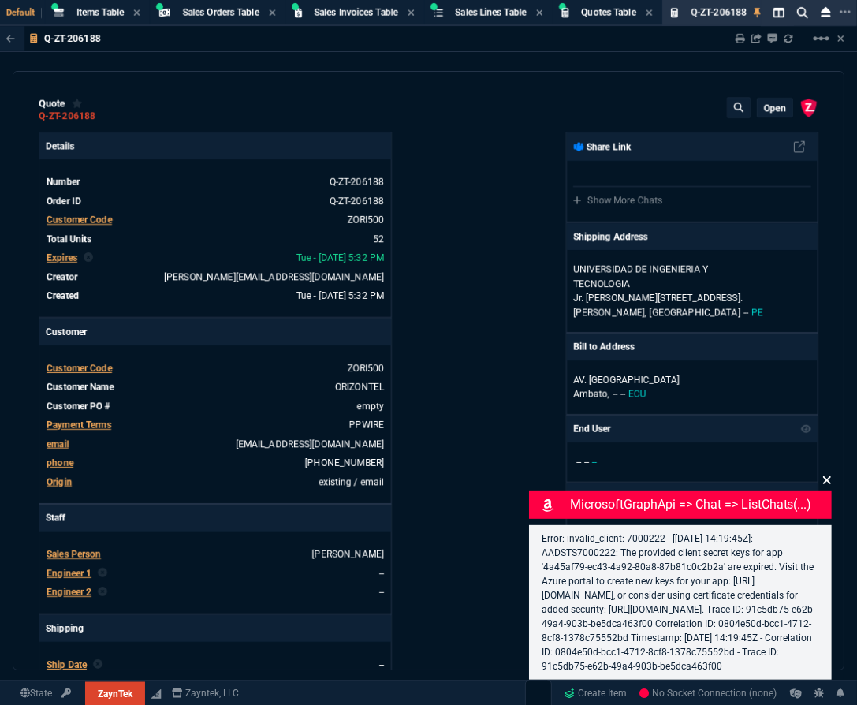
type input "59"
type input "52"
type input "40"
type input "38"
type input "83"
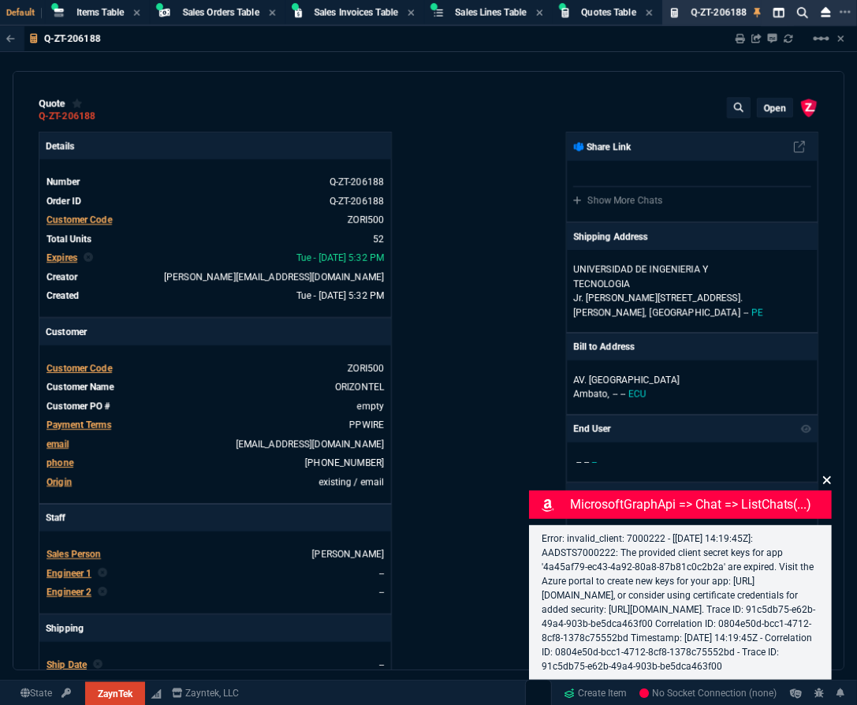
type input "53"
type input "73"
type input "46"
type input "21"
type input "90"
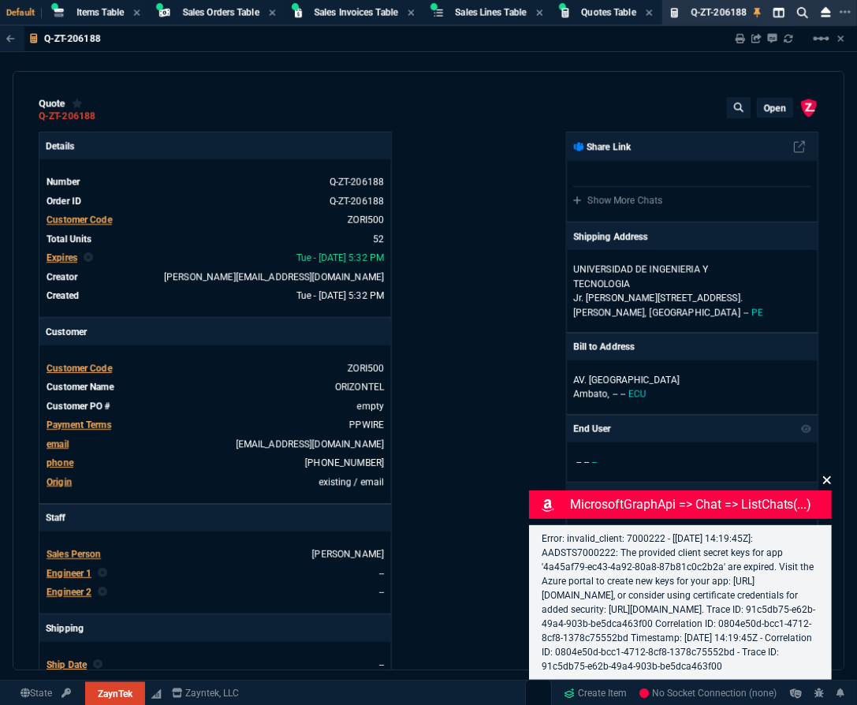
type input "54"
type input "40"
type input "75"
type input "38"
type input "53"
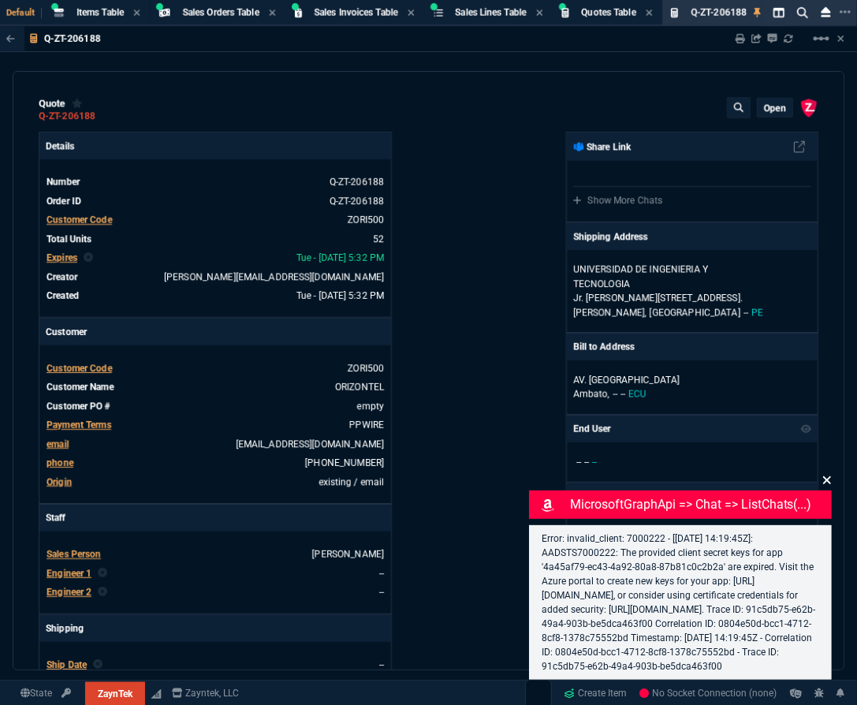
type input "45"
type input "56"
type input "81"
type input "55"
type input "54"
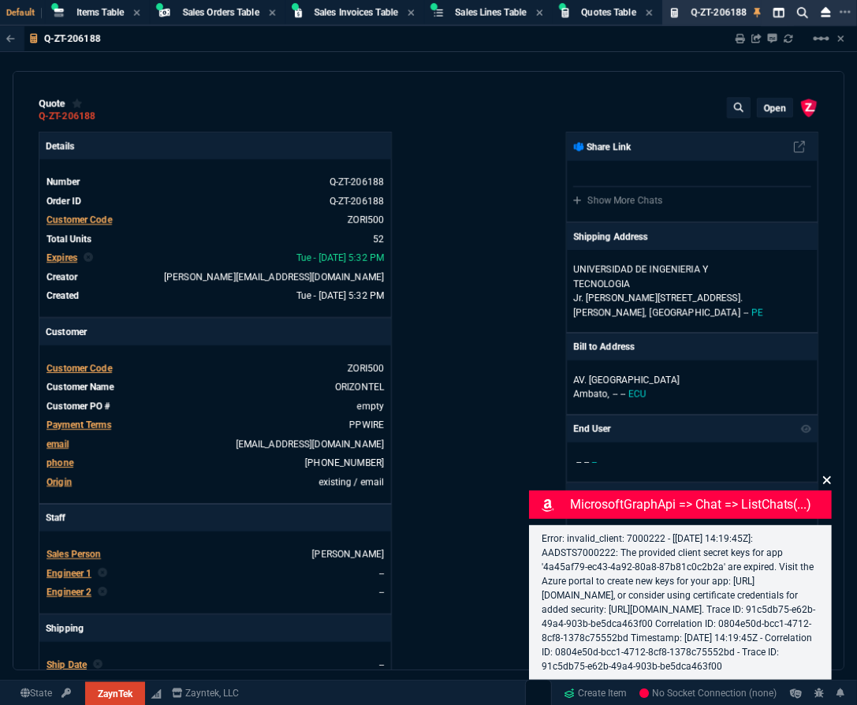
type input "32"
click at [831, 474] on icon at bounding box center [826, 480] width 9 height 13
click at [827, 464] on div "quote Q-ZT-206188 open ZaynTek, LLC 2609 Technology Dr Suite 200 Plano, TX 7507…" at bounding box center [428, 370] width 831 height 599
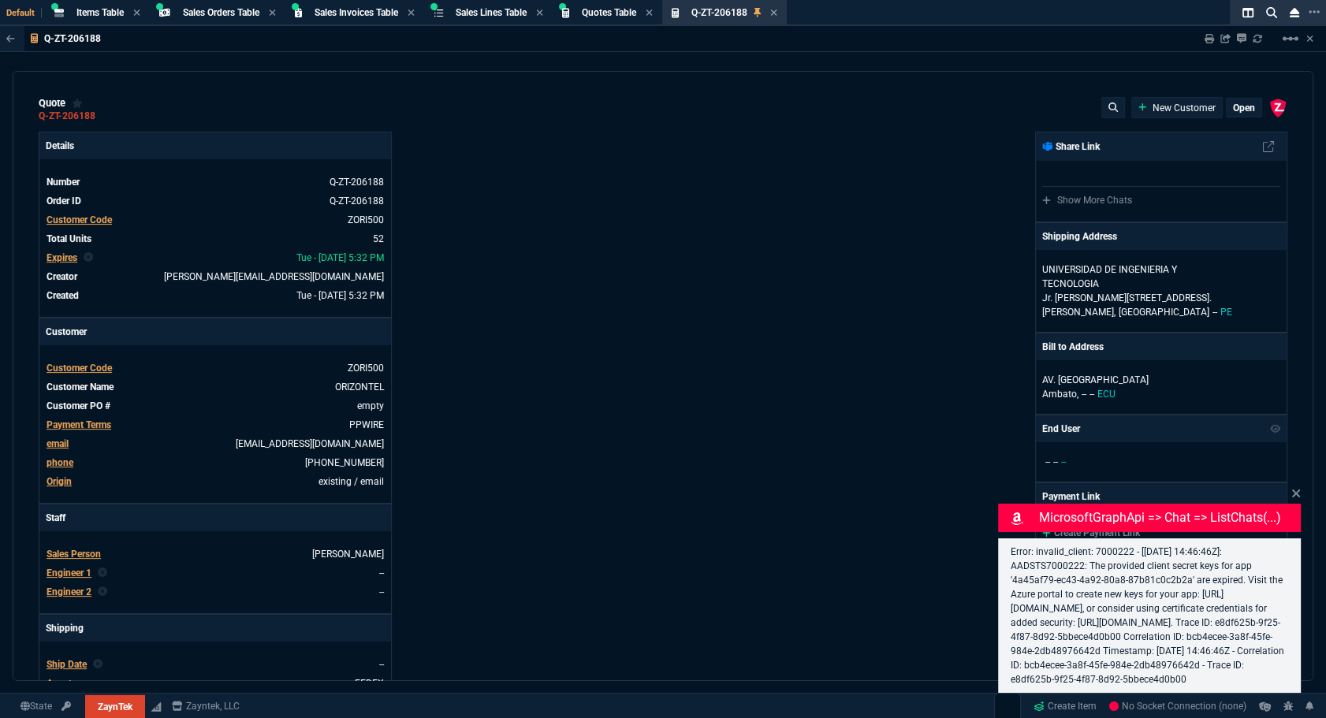
select select "4: SHAD"
type input "4"
type input "95"
type input "47"
type input "3295"
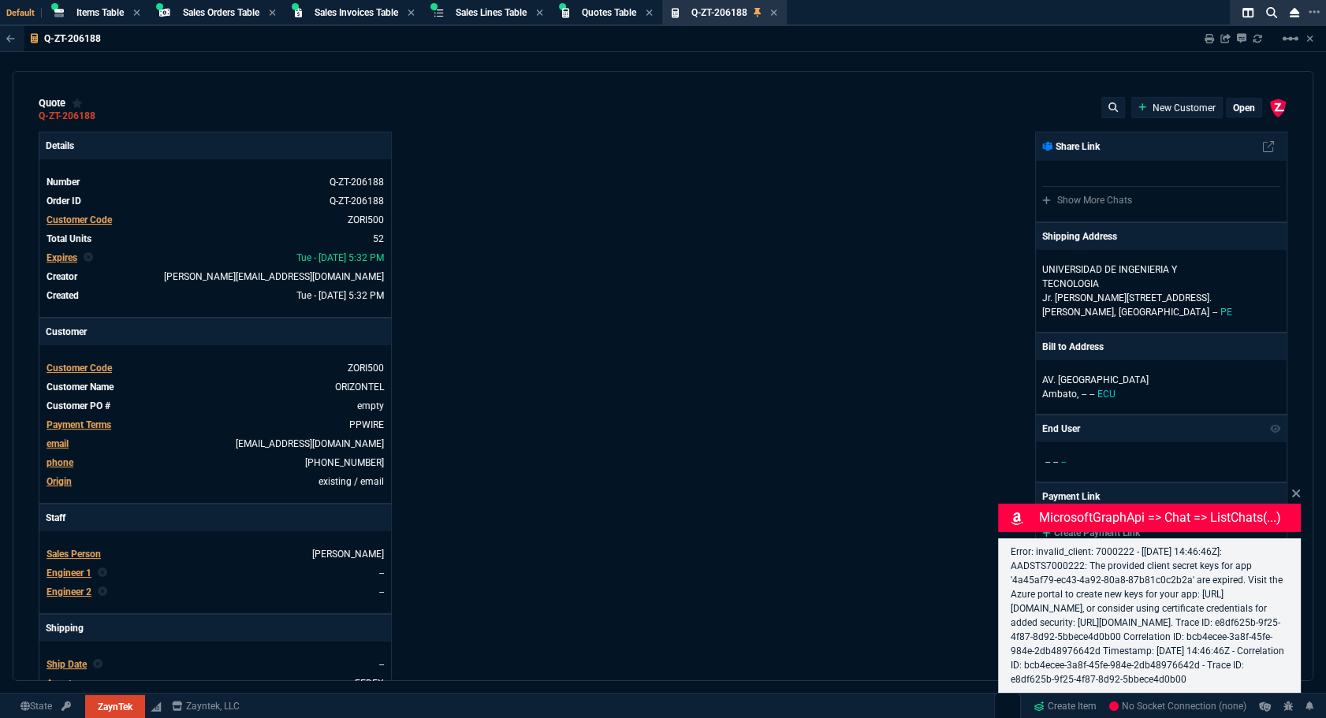
type input "2"
type input "10"
type input "60"
type input "48"
type input "415"
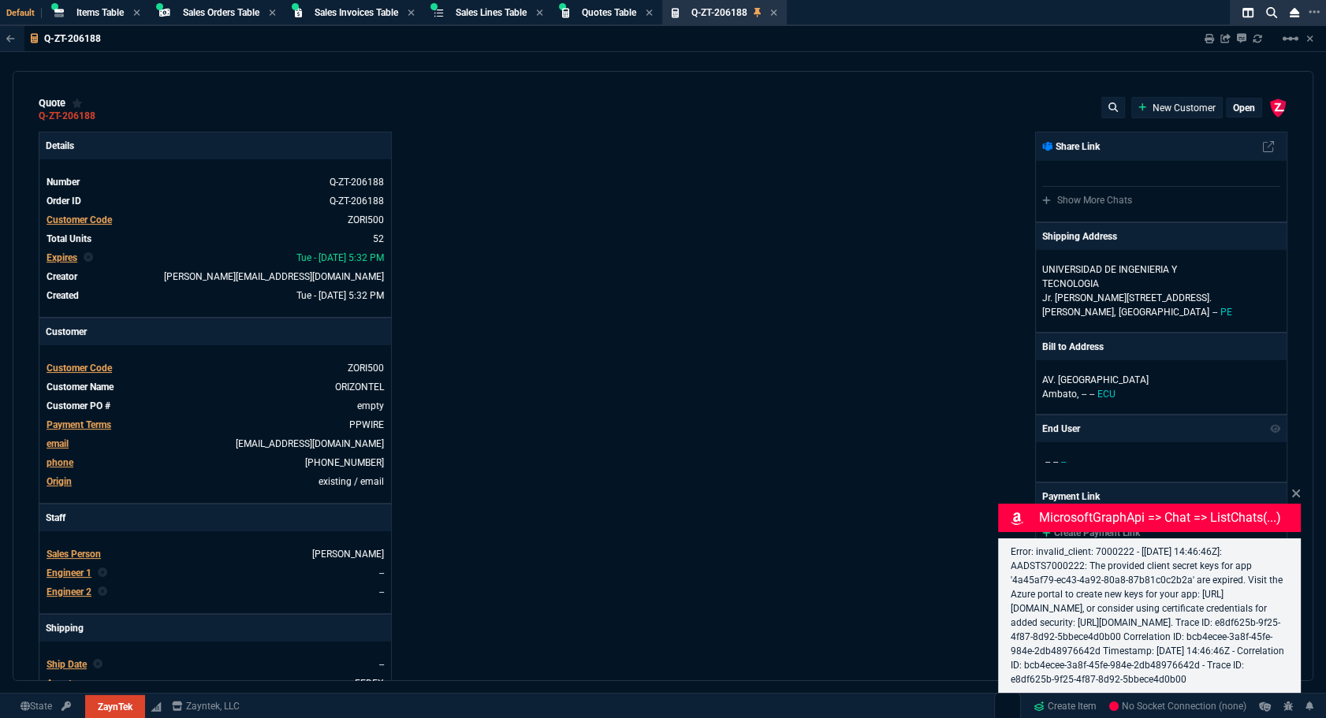
type input "32"
type input "95"
type input "29"
type input "200"
type input "91"
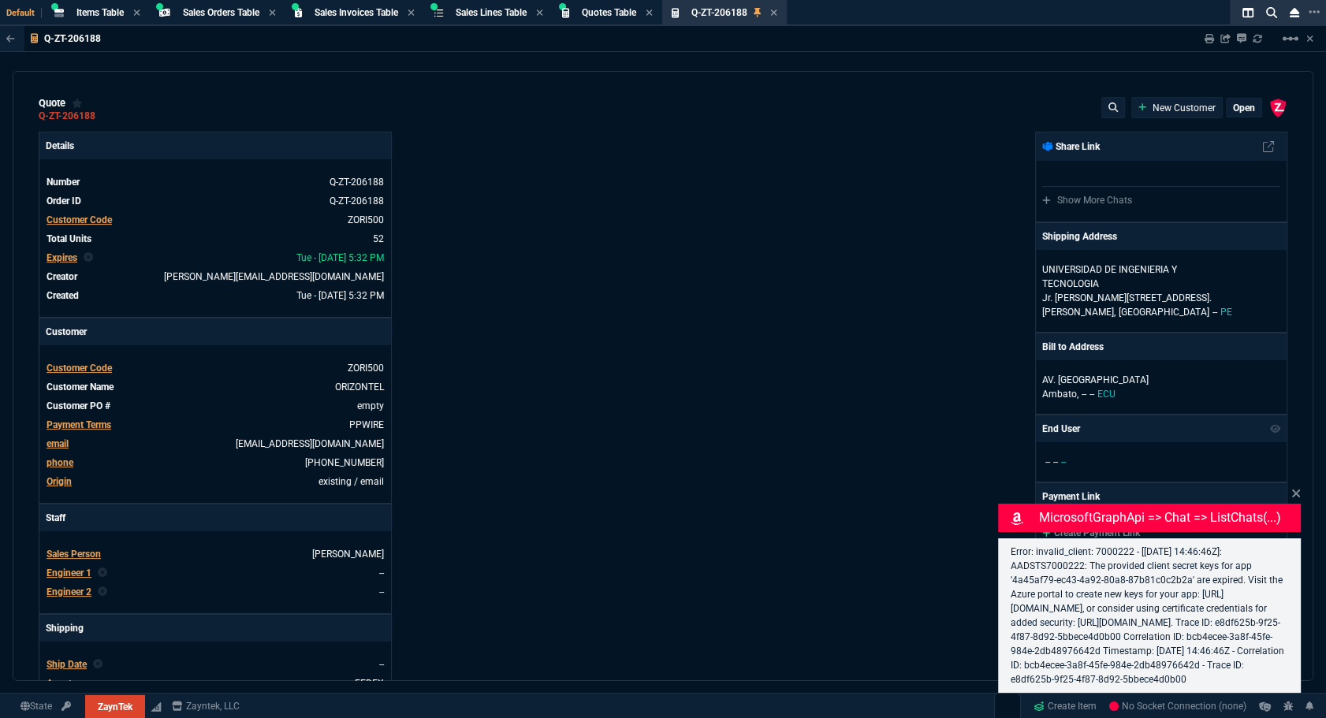
type input "100"
type input "67"
type input "20"
type input "76"
type input "980"
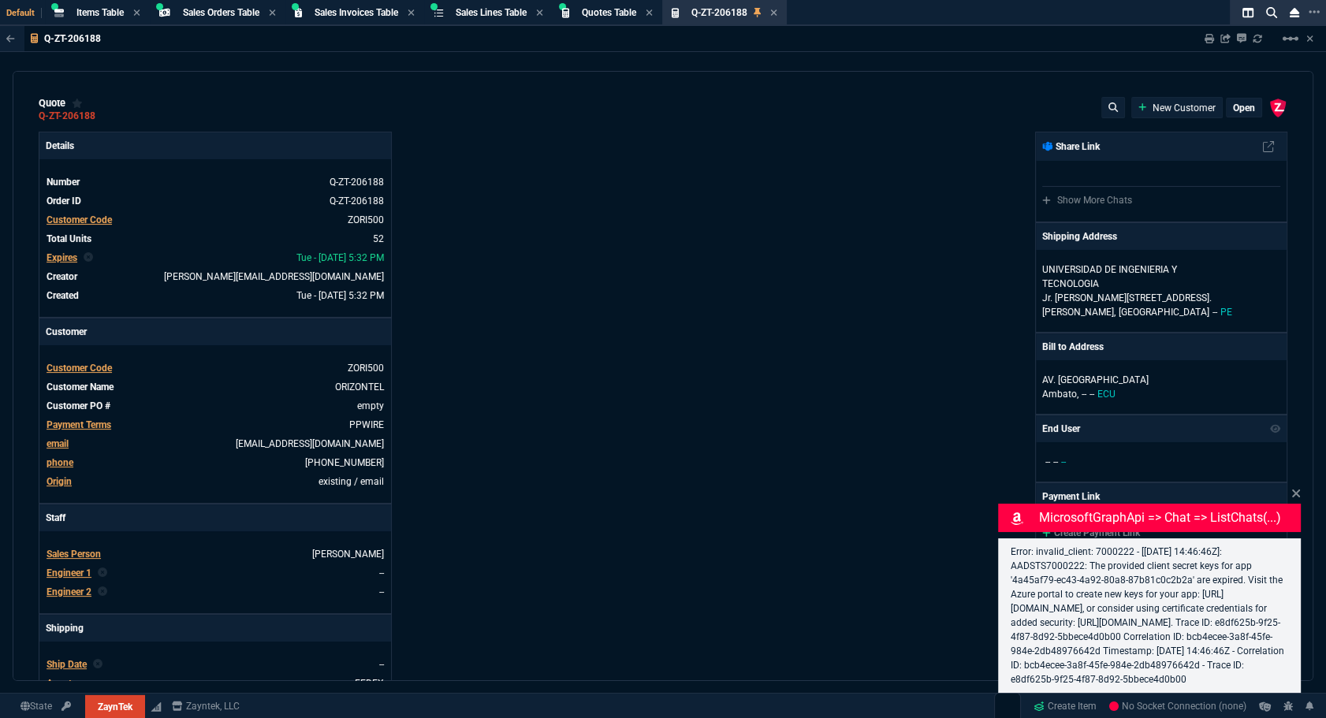
type input "71"
type input "160"
type input "9"
type input "14"
type input "19"
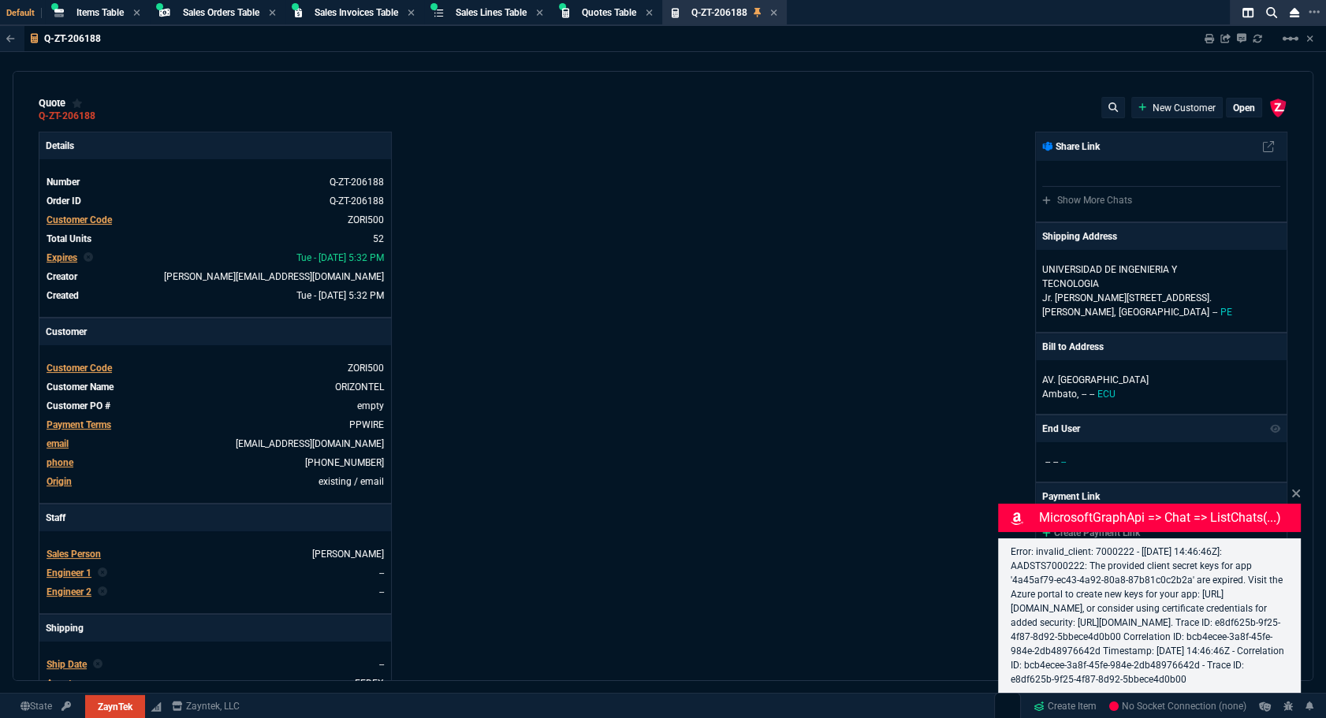
type input "55"
type input "20"
type input "15"
type input "22"
type input "243"
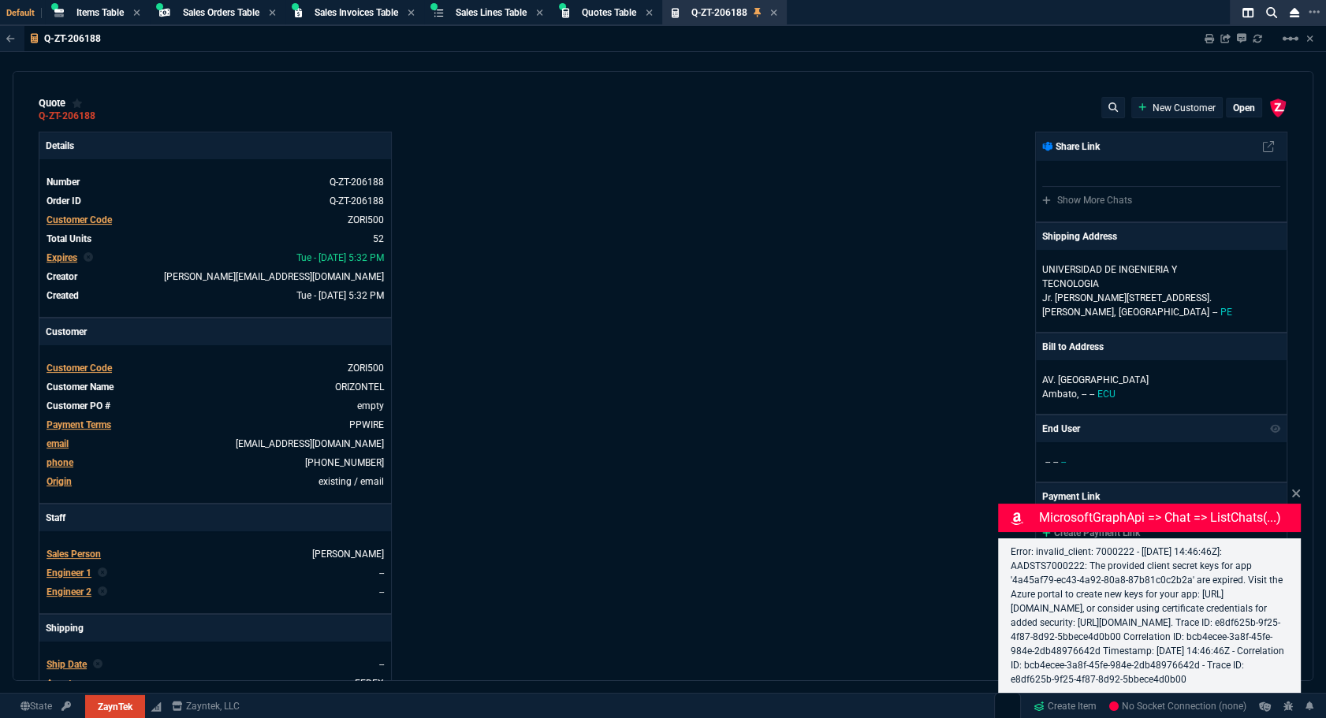
type input "11"
type input "10"
type input "43"
type input "75"
type input "0"
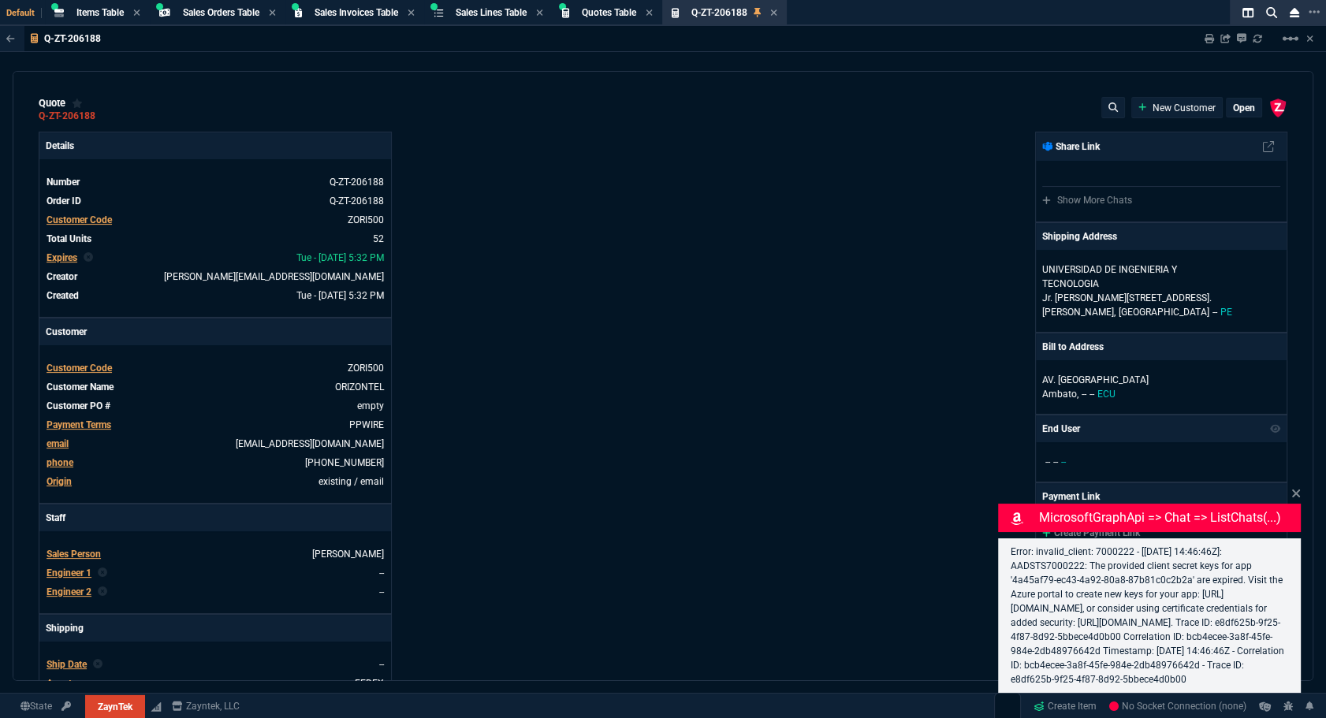
type input "0"
type input "80"
type input "4"
type input "33"
type input "25"
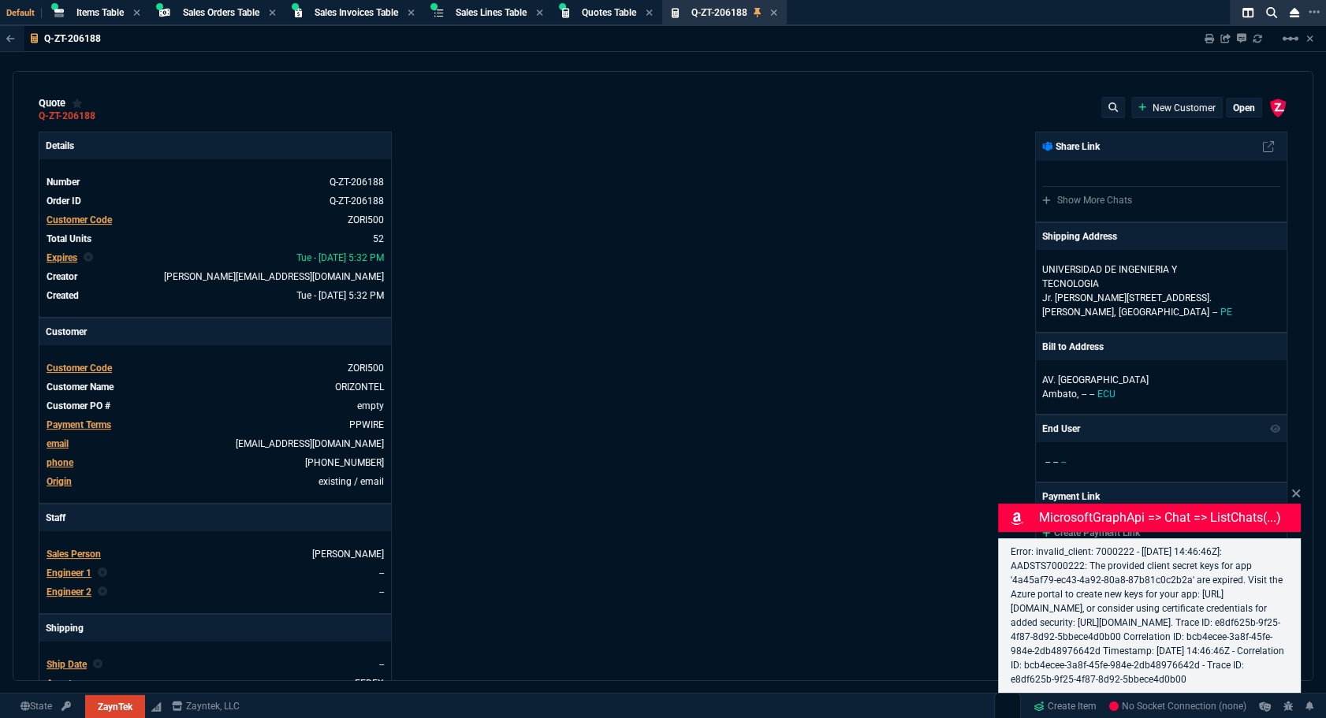
type input "43"
type input "26"
type input "0"
type input "6569.06"
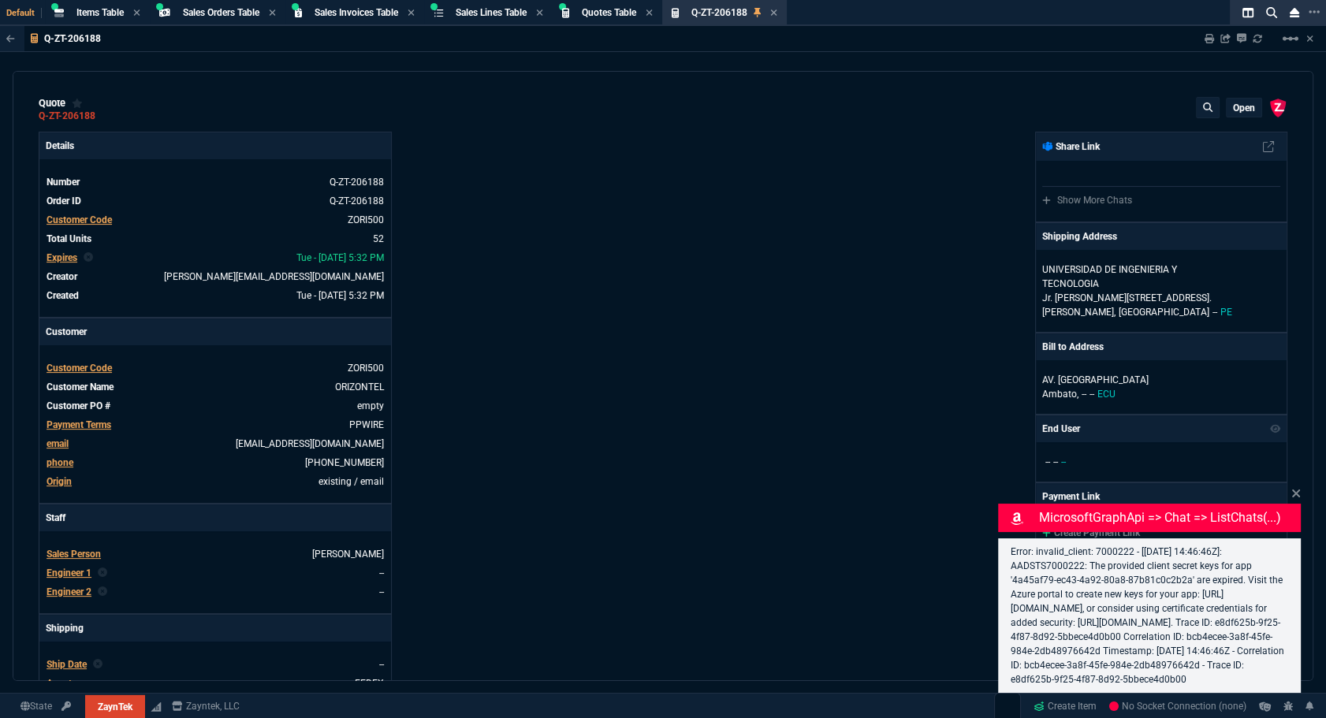
type input "59"
type input "52"
type input "233"
type input "40"
type input "972"
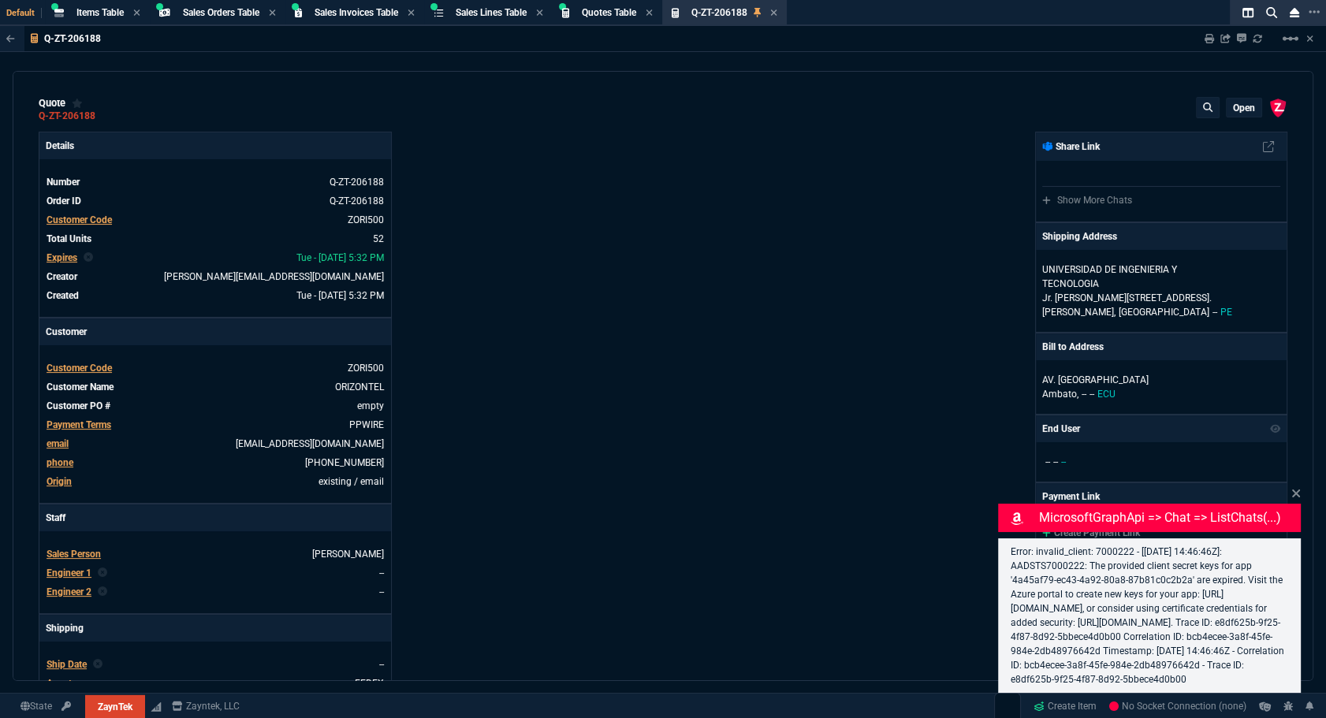
type input "38"
type input "4960"
type input "83"
type input "629"
type input "53"
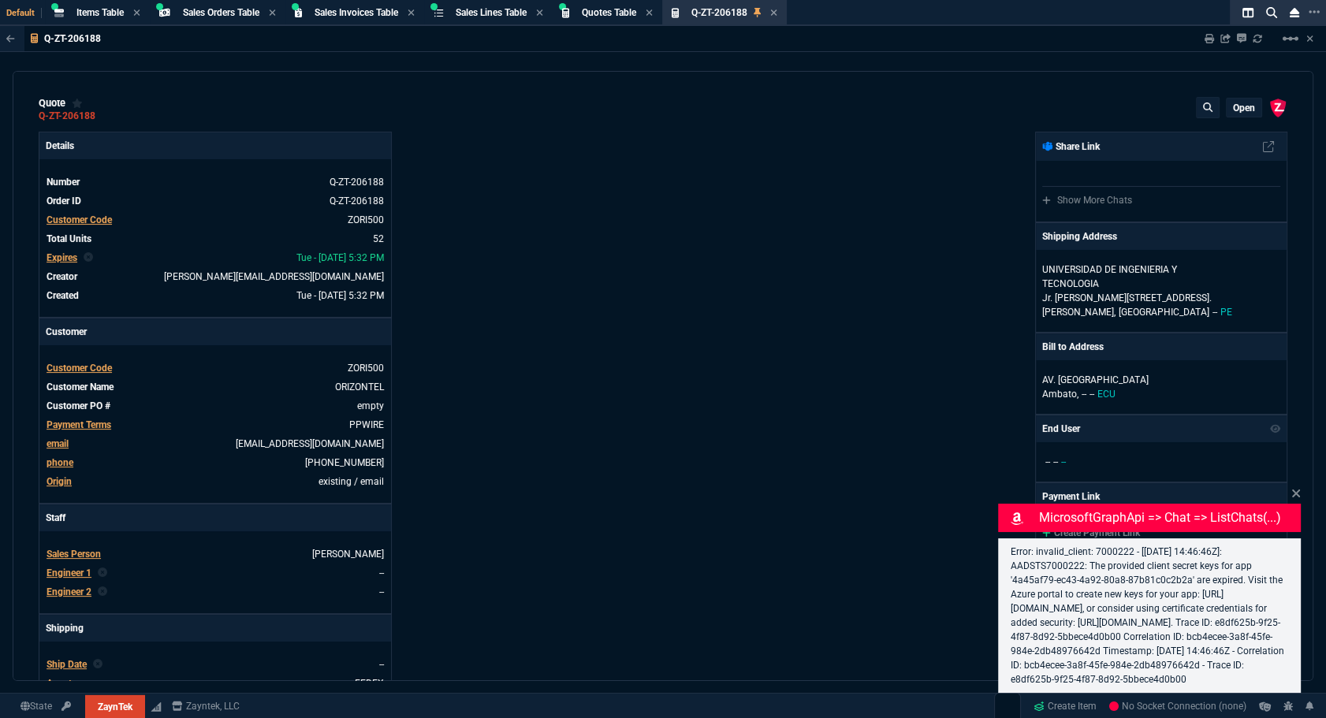
type input "2619"
type input "73"
type input "202"
type input "46"
type input "38"
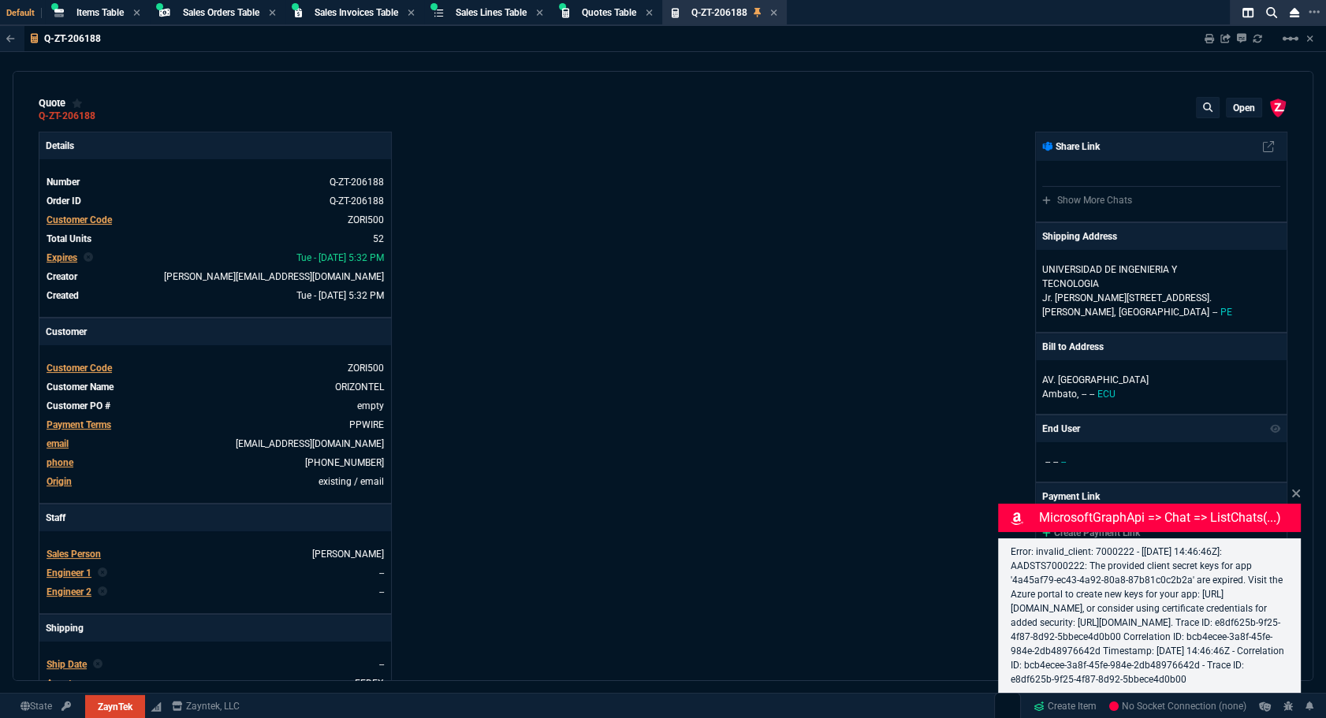
type input "21"
type input "12615.6"
type input "90"
type input "485"
type input "54"
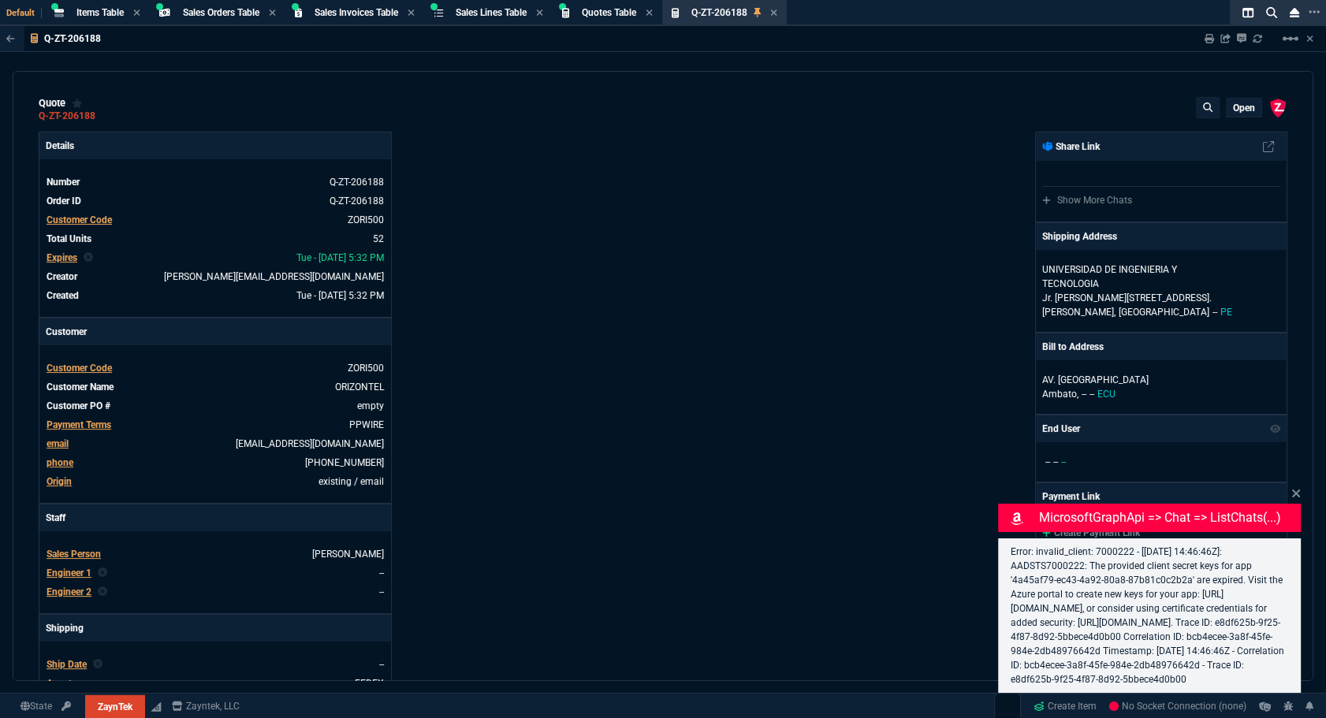
type input "265"
type input "40"
type input "1184"
type input "75"
type input "120"
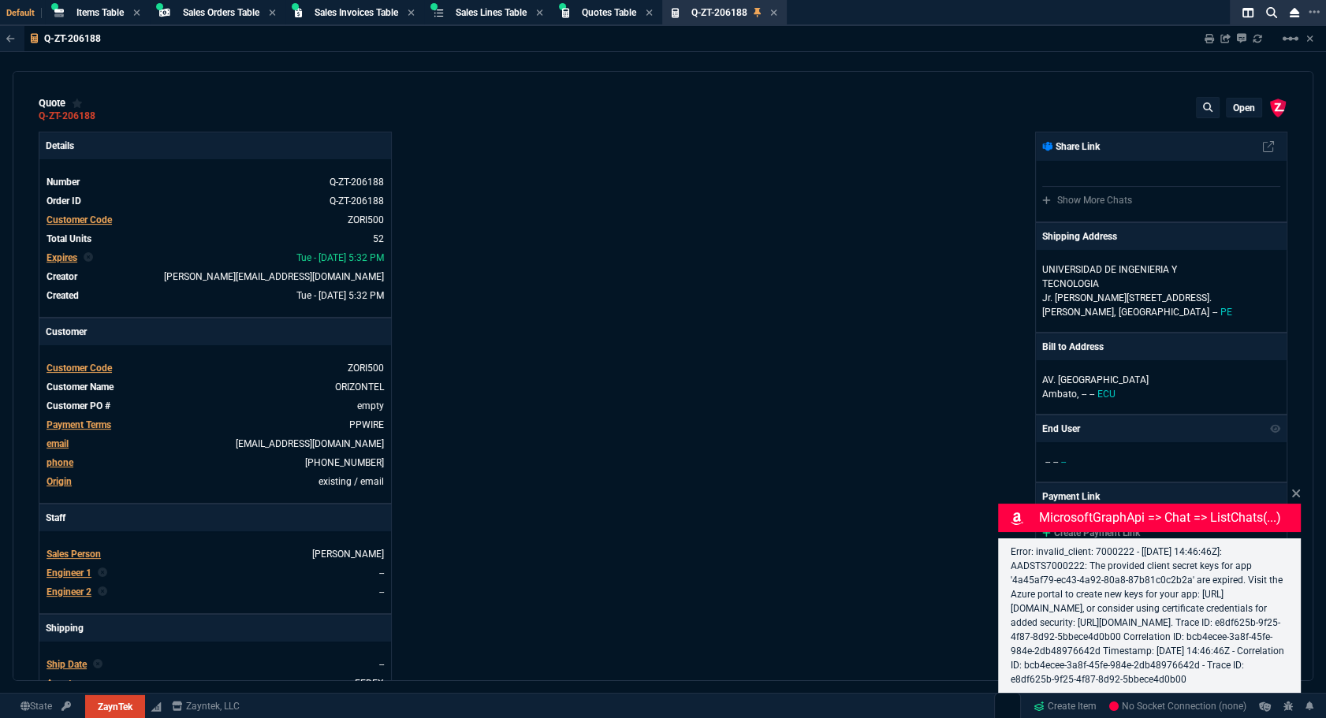
type input "38"
type input "2392.8"
type input "53"
type input "164"
type input "45"
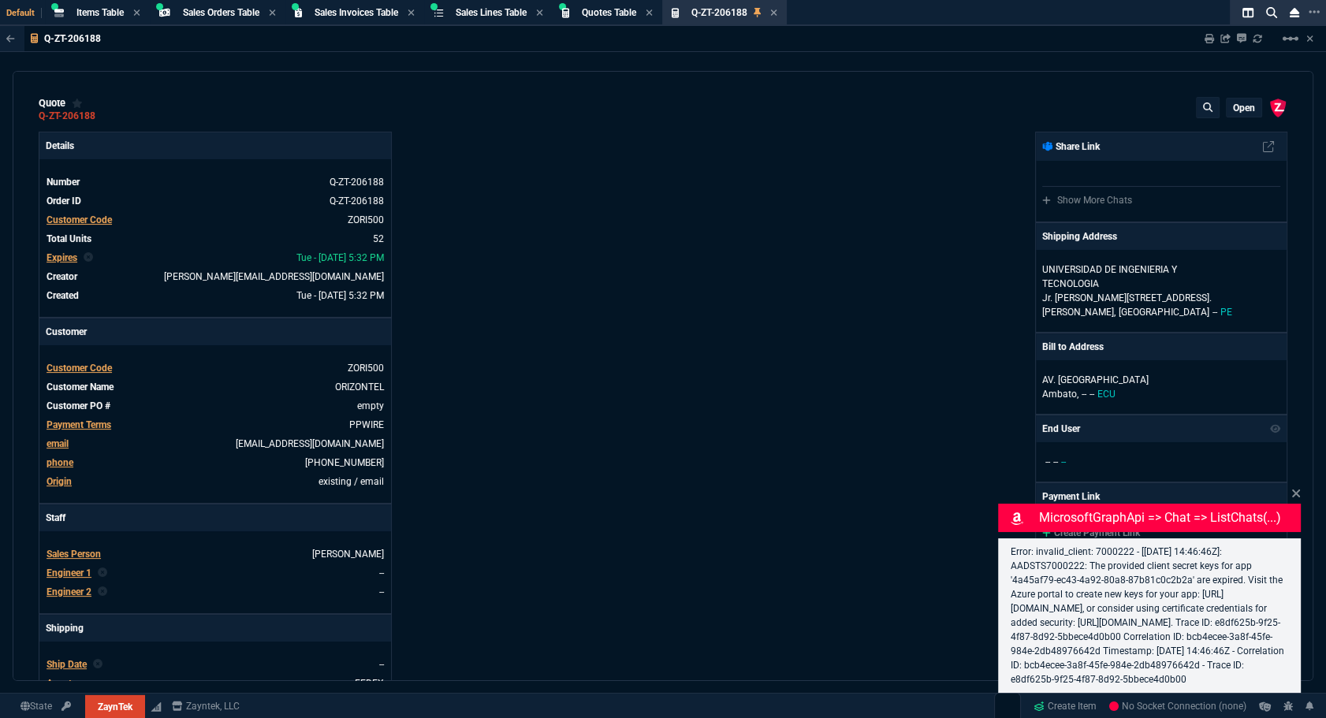
type input "399"
type input "56"
type input "926"
type input "81"
type input "11"
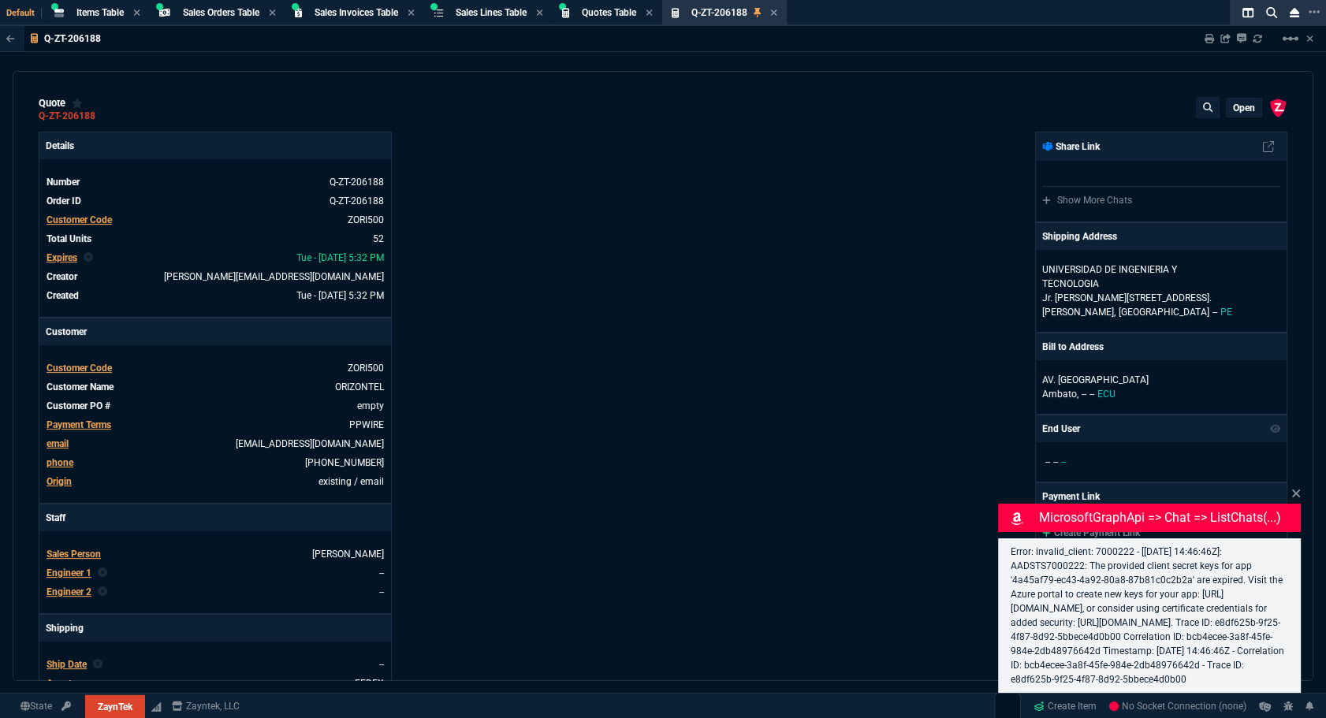
type input "55"
type input "164"
type input "54"
type input "88"
type input "32"
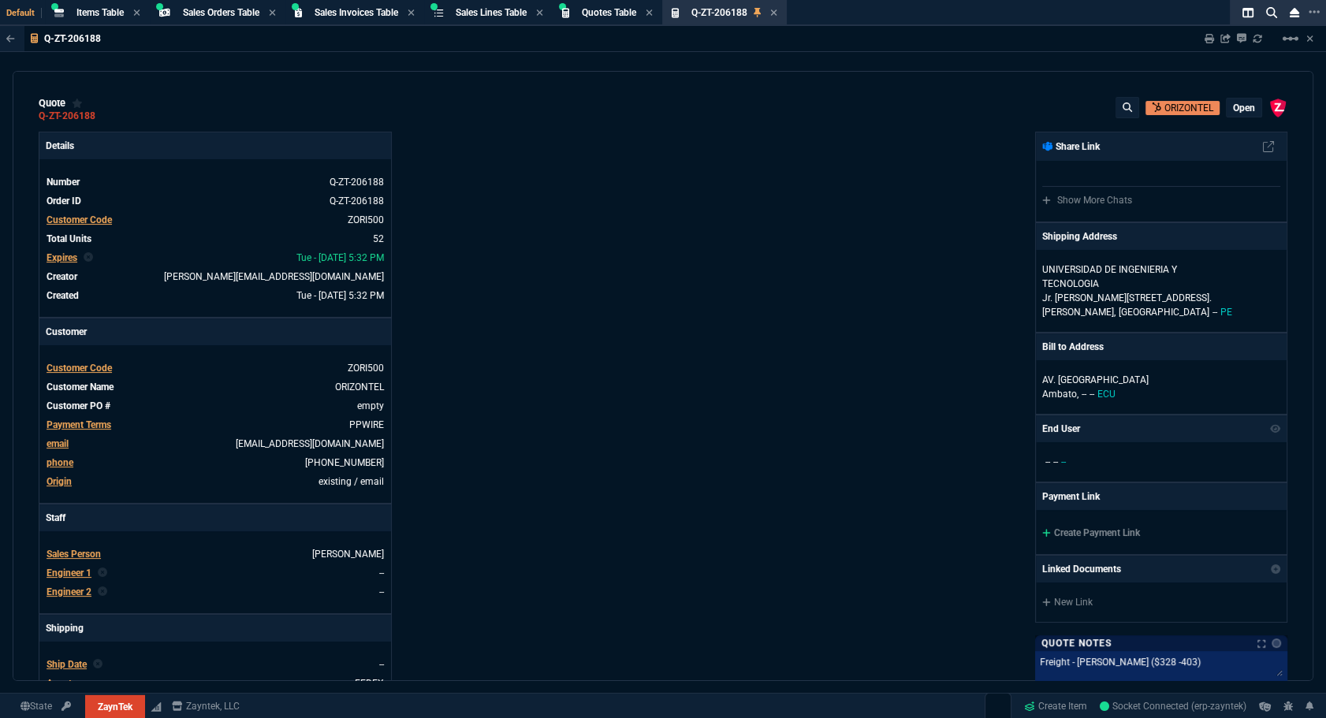
scroll to position [214, 0]
